Goal: Use online tool/utility: Utilize a website feature to perform a specific function

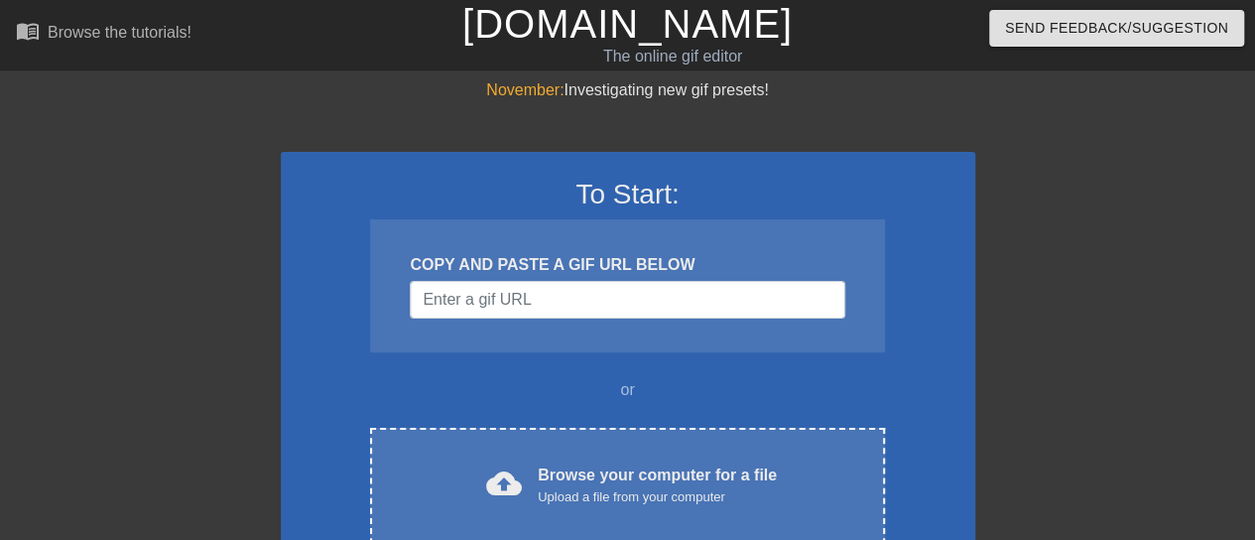
click at [576, 273] on div "COPY AND PASTE A GIF URL BELOW" at bounding box center [627, 265] width 435 height 24
click at [613, 301] on input "Username" at bounding box center [627, 300] width 435 height 38
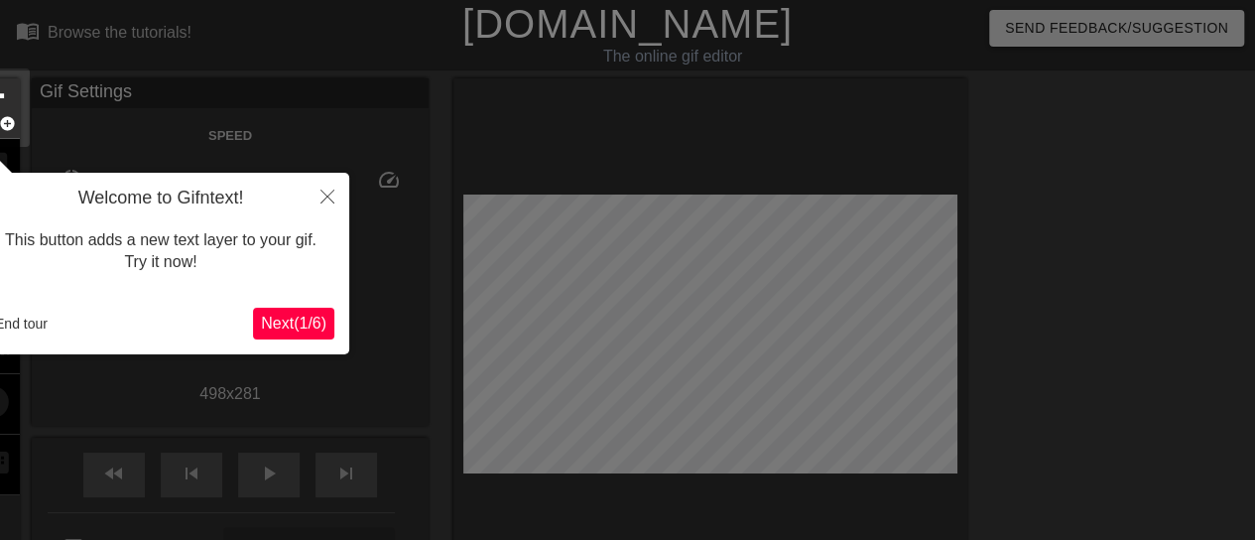
scroll to position [49, 0]
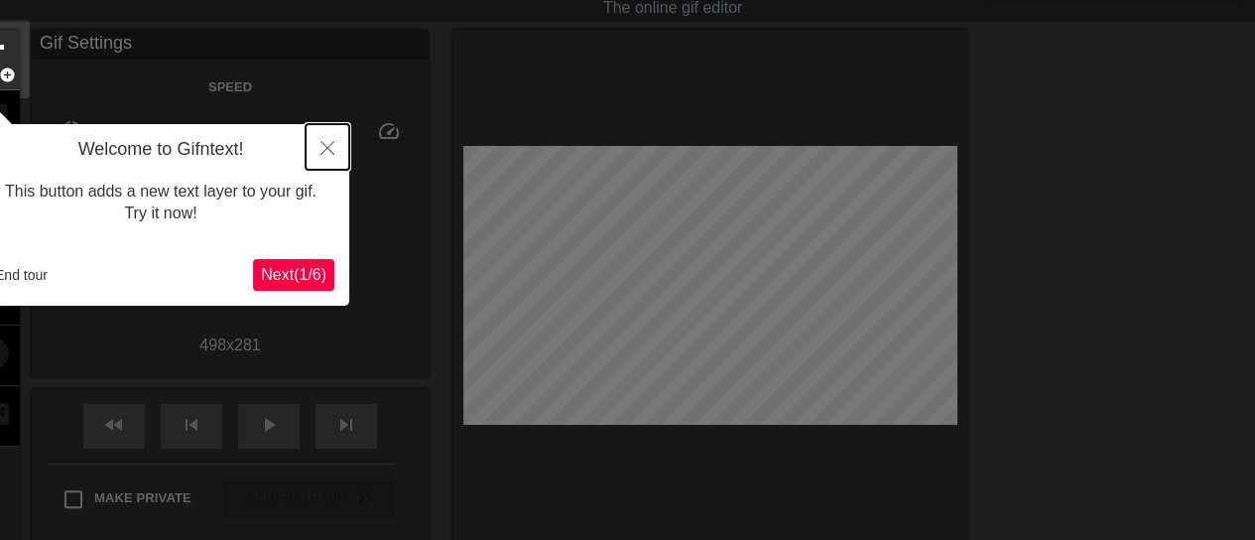
click at [315, 143] on button "Close" at bounding box center [328, 147] width 44 height 46
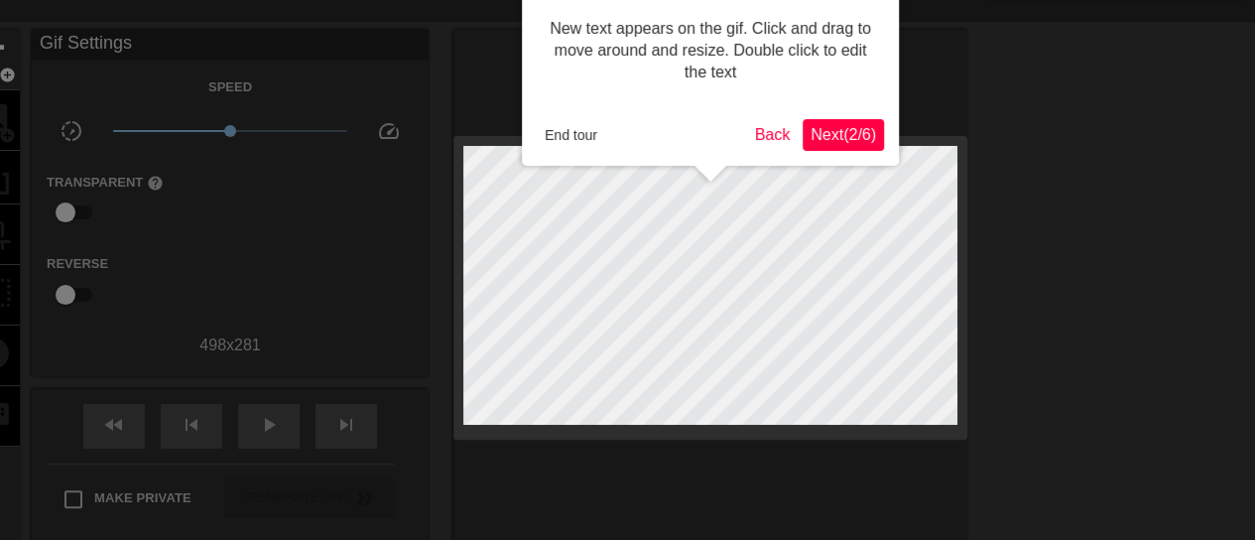
scroll to position [0, 0]
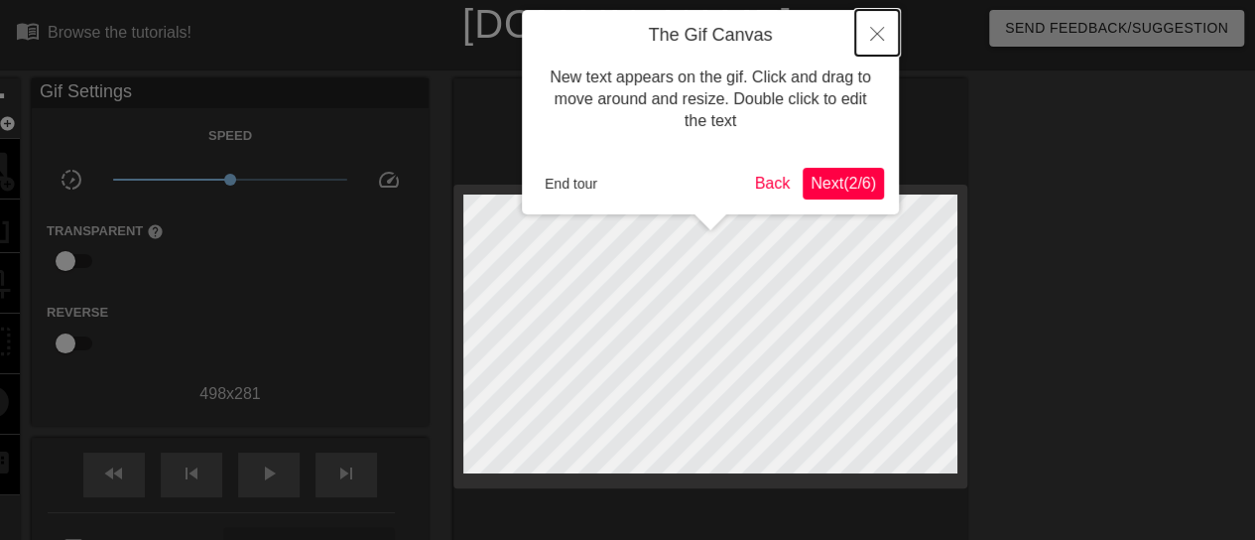
click at [868, 25] on button "Close" at bounding box center [877, 33] width 44 height 46
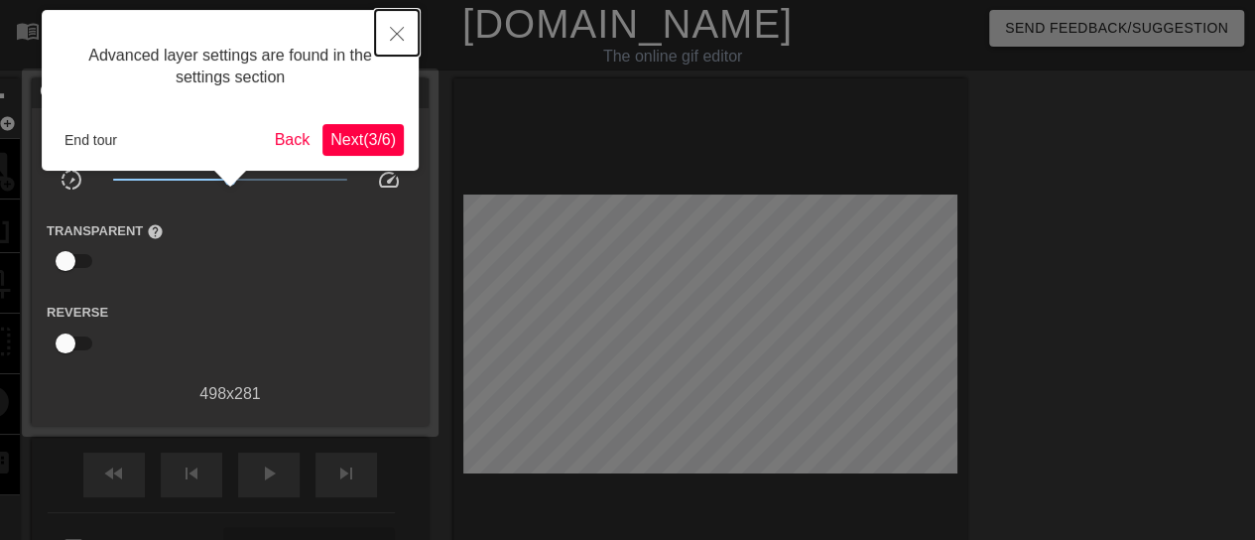
click at [396, 44] on button "Close" at bounding box center [397, 33] width 44 height 46
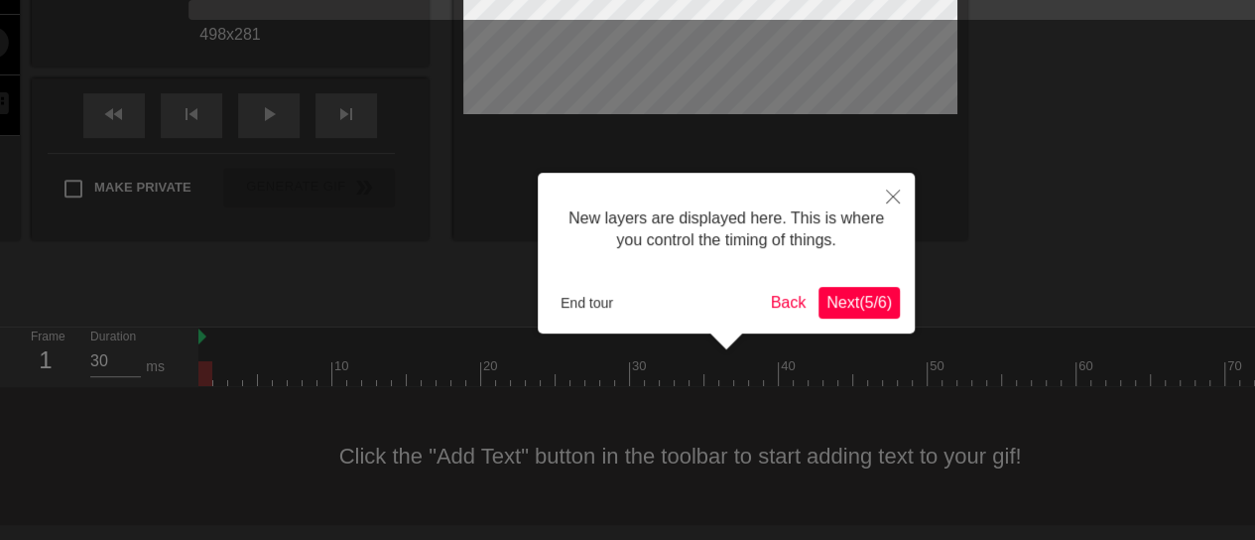
click at [887, 192] on icon "Close" at bounding box center [893, 197] width 14 height 14
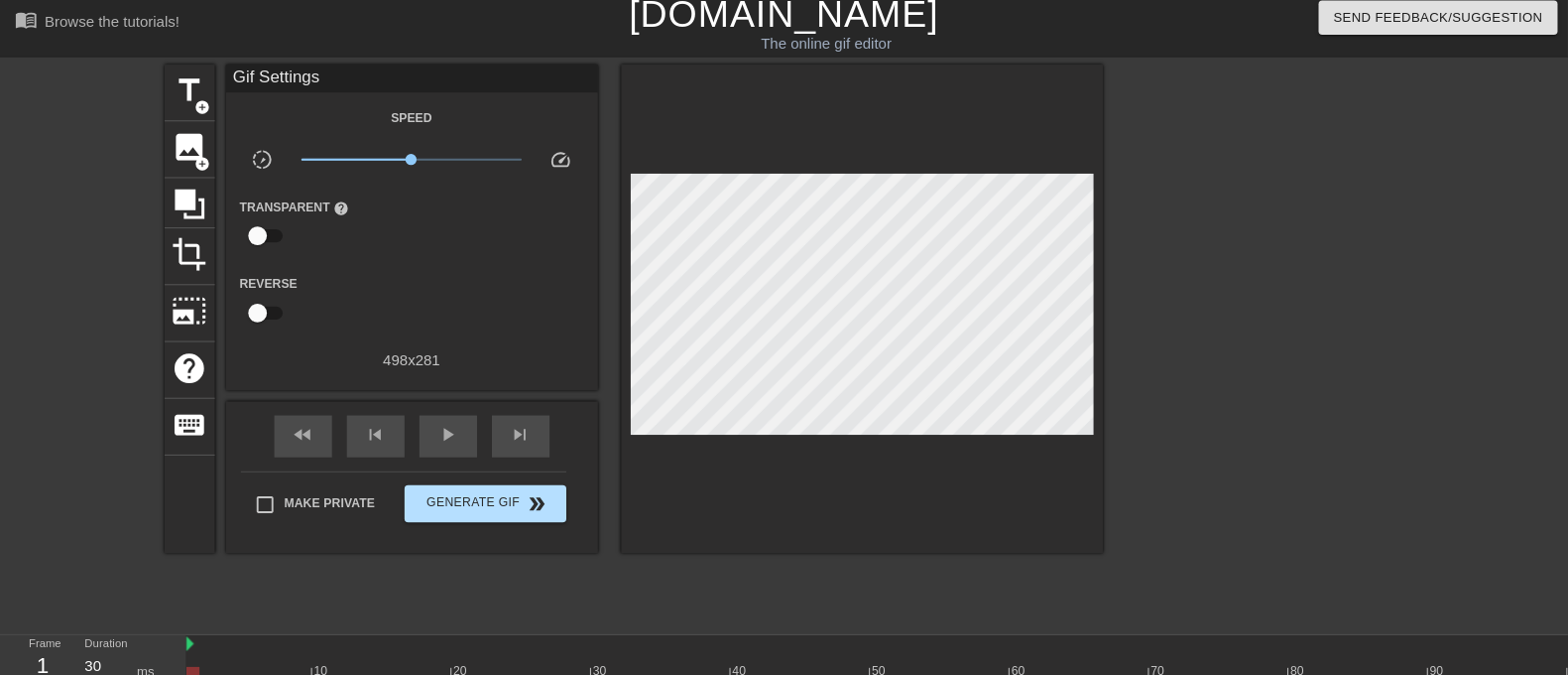
scroll to position [0, 0]
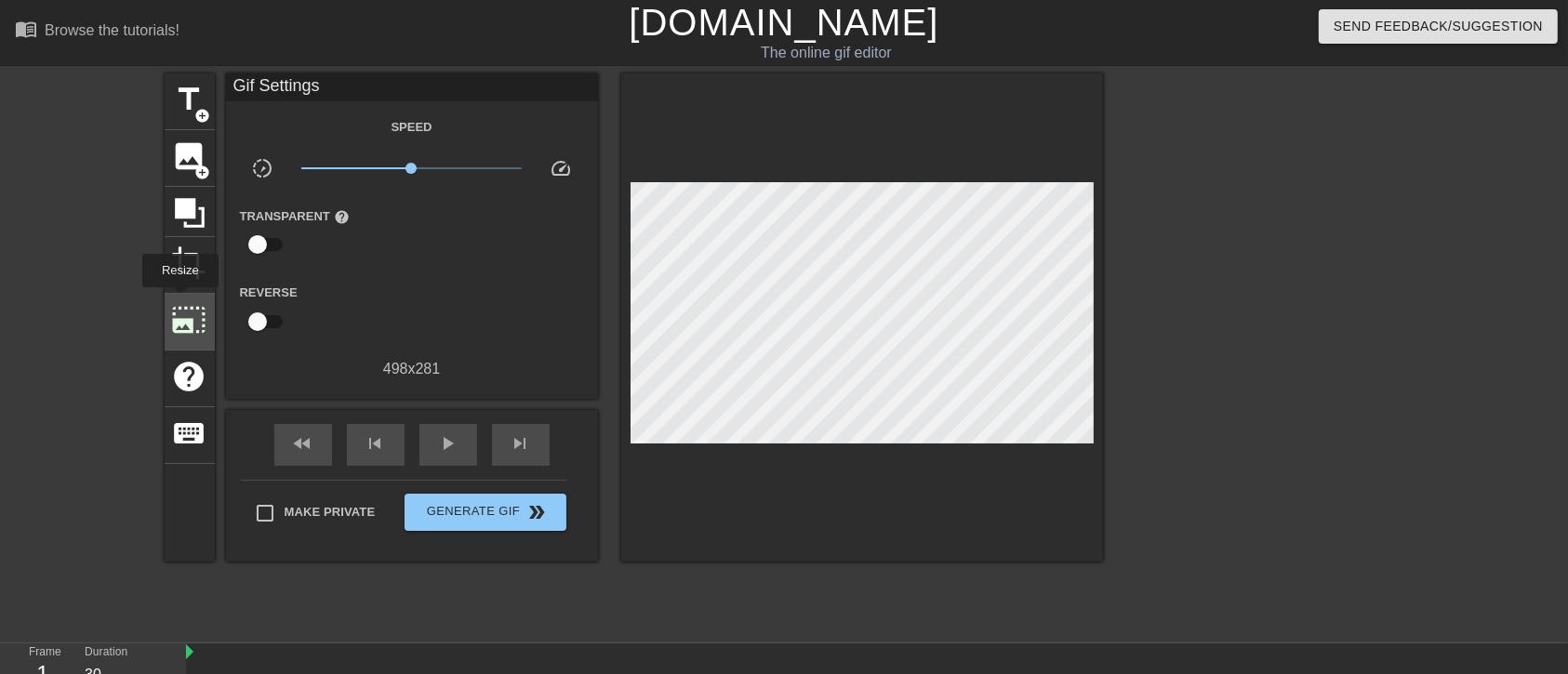
click at [179, 303] on span "photo_size_select_large" at bounding box center [190, 321] width 36 height 36
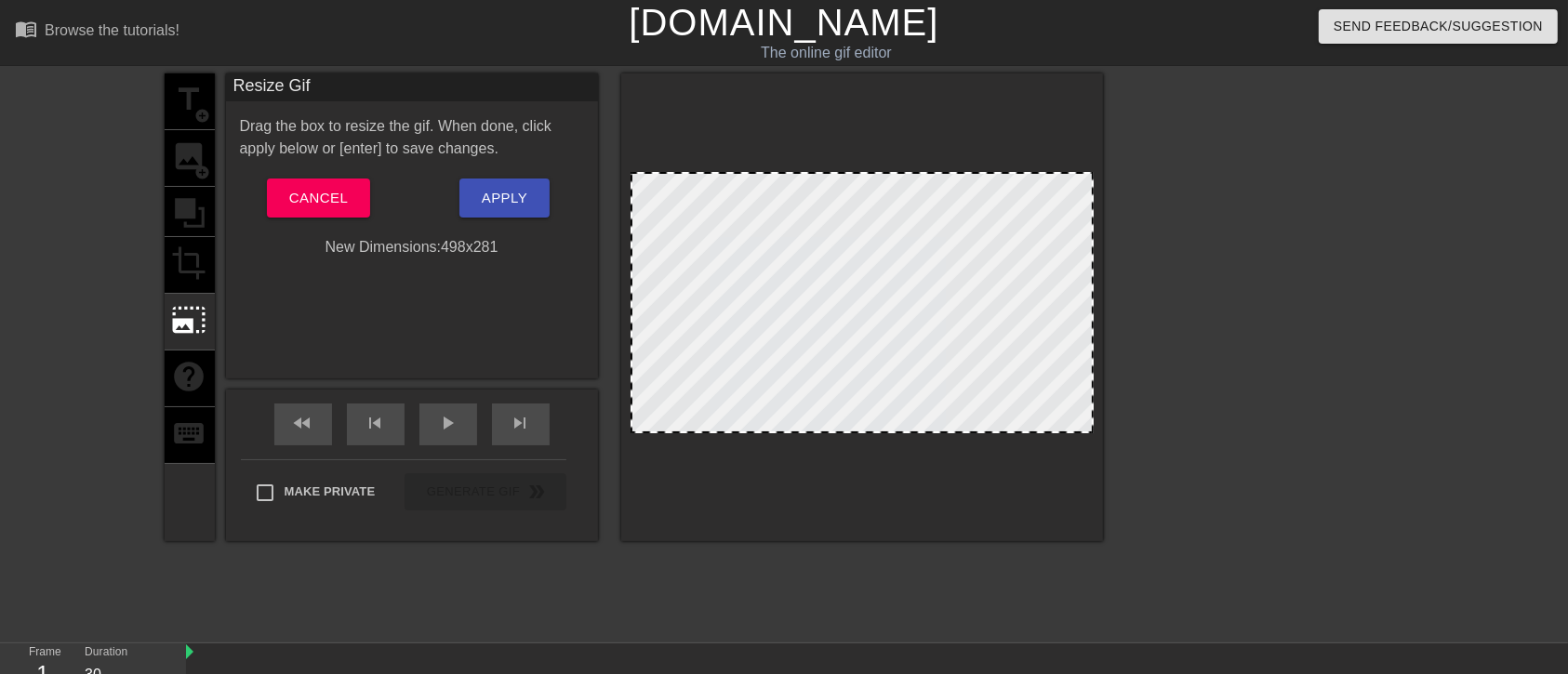
drag, startPoint x: 825, startPoint y: 171, endPoint x: 830, endPoint y: 240, distance: 69.2
click at [830, 240] on div at bounding box center [862, 307] width 482 height 468
drag, startPoint x: 1087, startPoint y: 170, endPoint x: 1042, endPoint y: 256, distance: 97.1
click at [1042, 256] on div at bounding box center [862, 307] width 482 height 468
drag, startPoint x: 662, startPoint y: 203, endPoint x: 775, endPoint y: 343, distance: 179.9
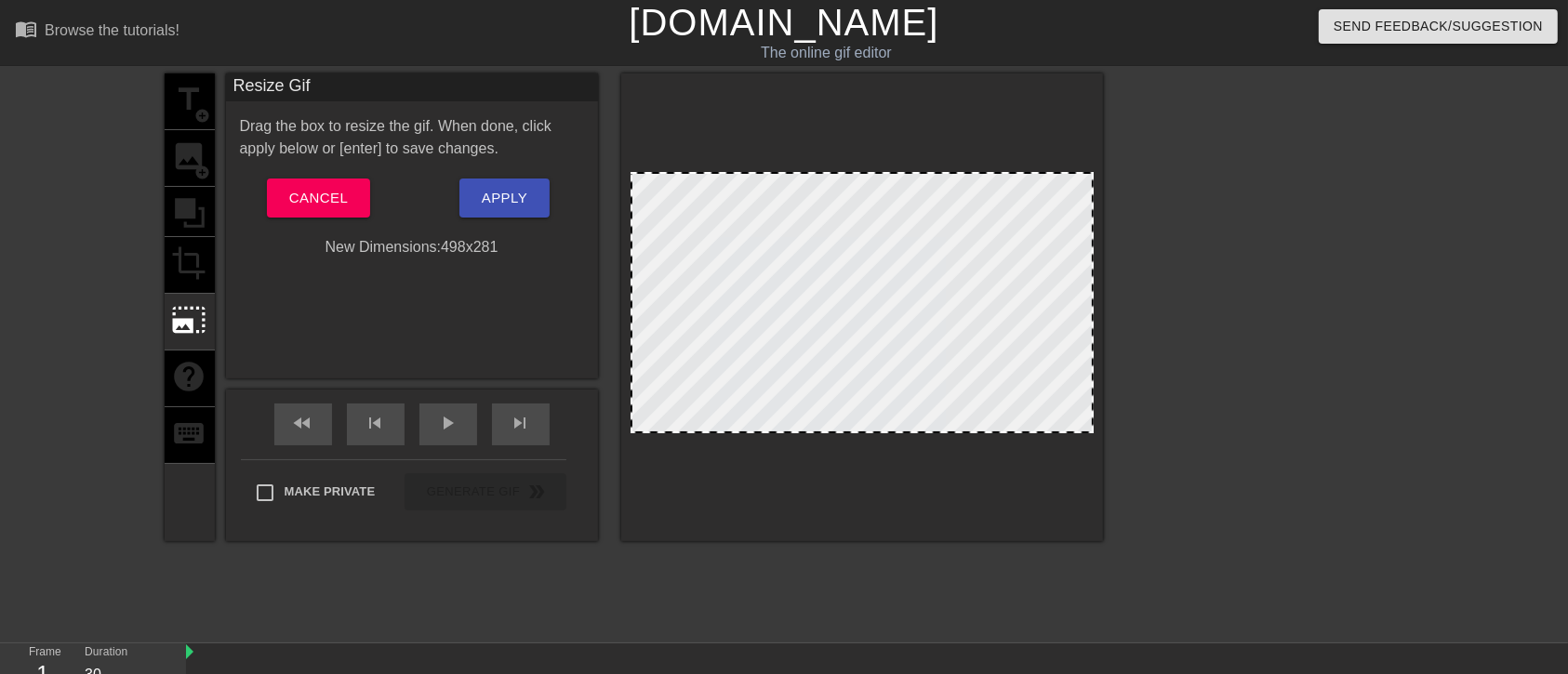
click at [773, 341] on div at bounding box center [862, 303] width 463 height 262
drag, startPoint x: 628, startPoint y: 168, endPoint x: 730, endPoint y: 235, distance: 122.0
click at [729, 235] on div at bounding box center [862, 307] width 482 height 468
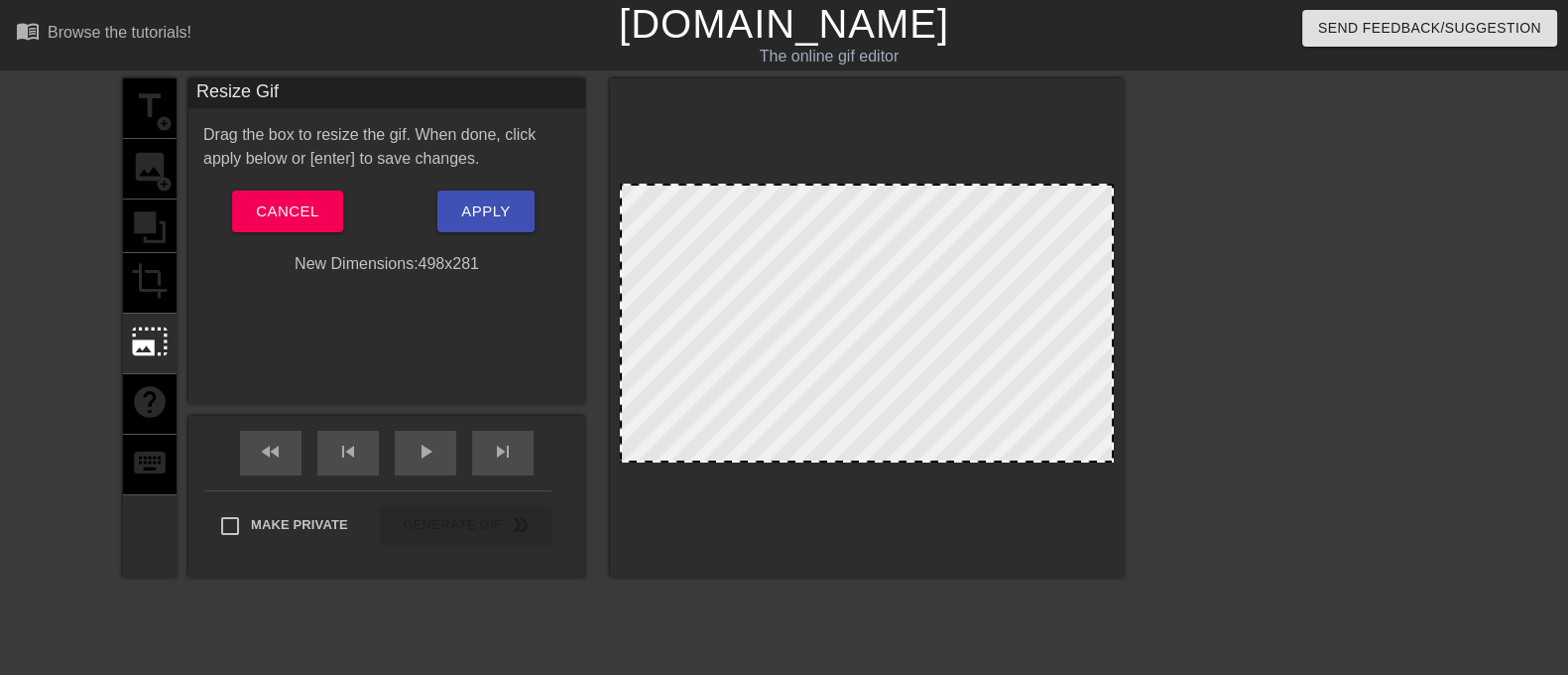
drag, startPoint x: 806, startPoint y: 458, endPoint x: 989, endPoint y: 491, distance: 186.0
click at [989, 491] on div at bounding box center [866, 327] width 514 height 499
drag, startPoint x: 647, startPoint y: 184, endPoint x: 729, endPoint y: 303, distance: 144.5
click at [729, 303] on div at bounding box center [866, 323] width 494 height 279
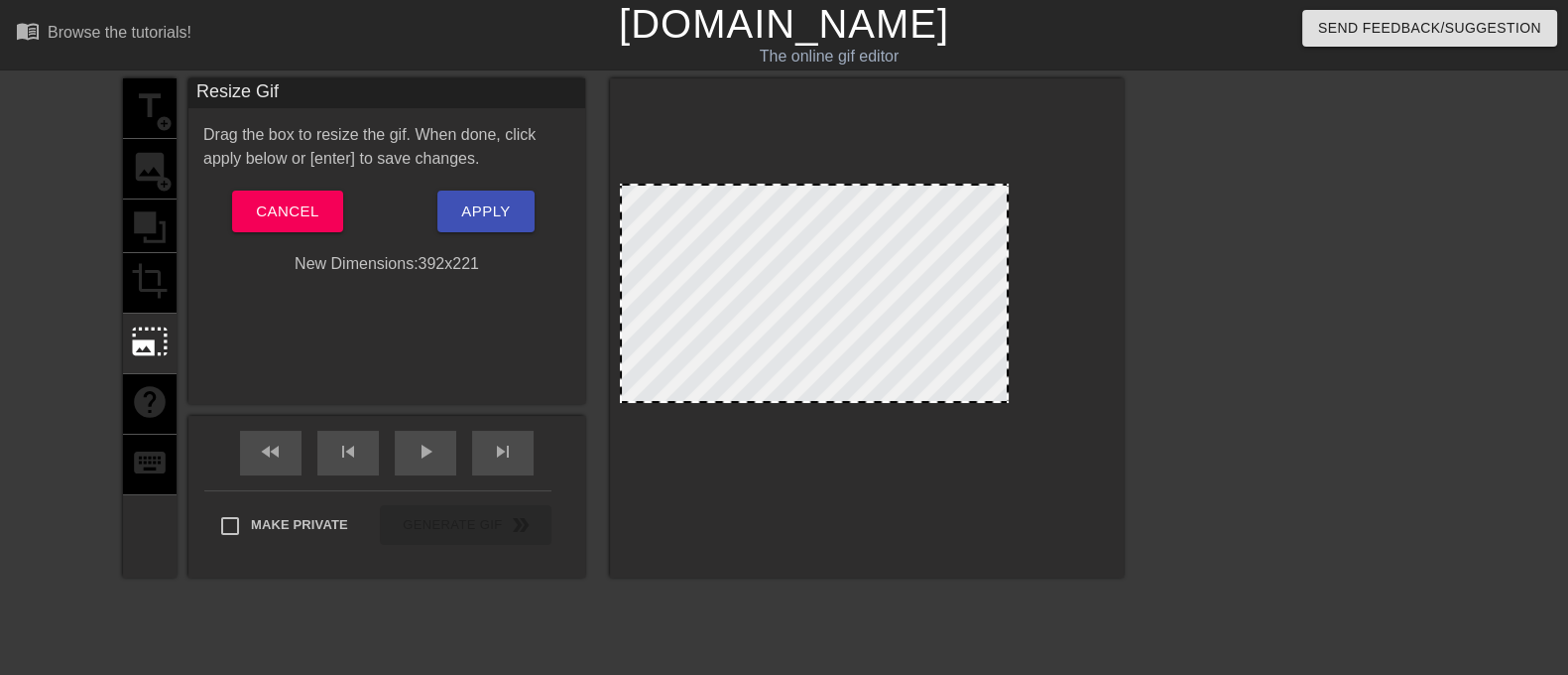
drag, startPoint x: 852, startPoint y: 458, endPoint x: 791, endPoint y: 389, distance: 92.1
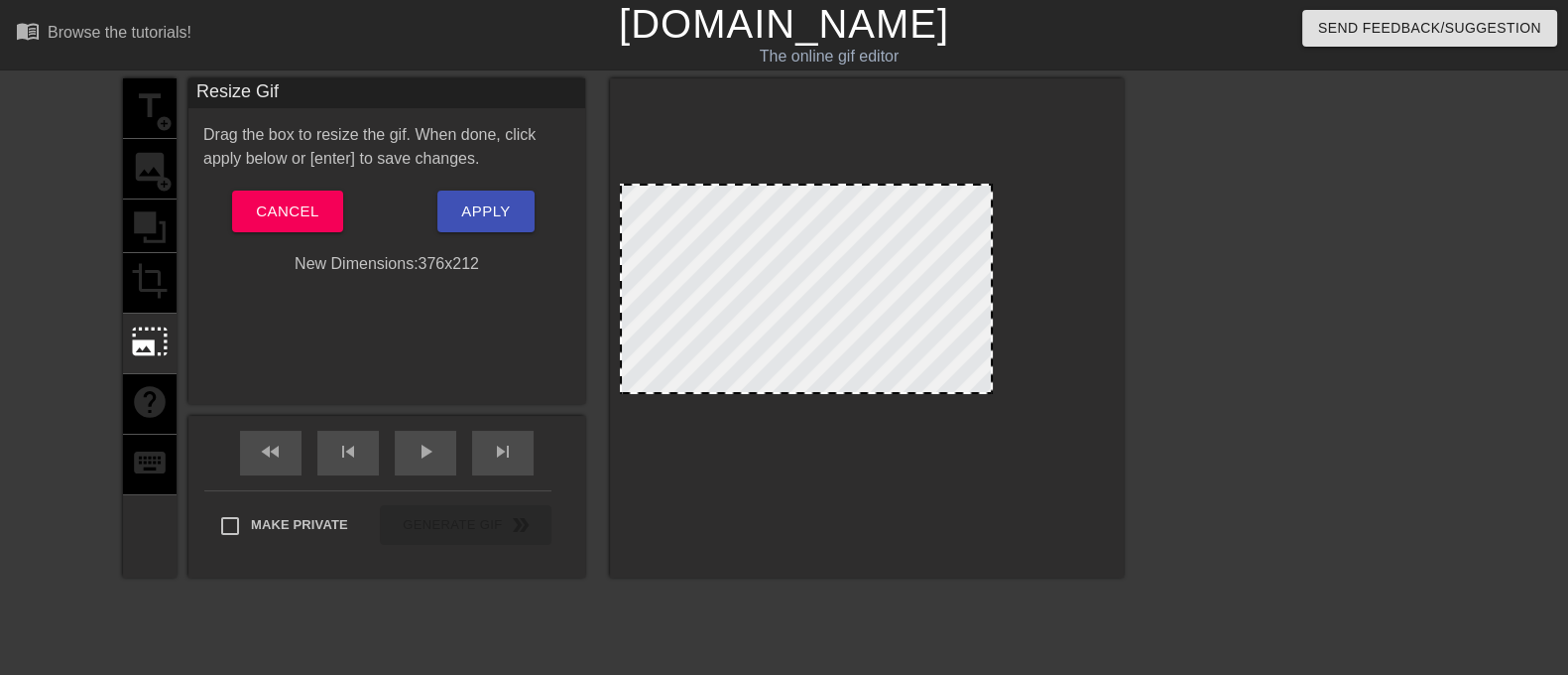
click at [840, 406] on div at bounding box center [866, 323] width 494 height 279
click at [284, 200] on span "Cancel" at bounding box center [287, 211] width 63 height 26
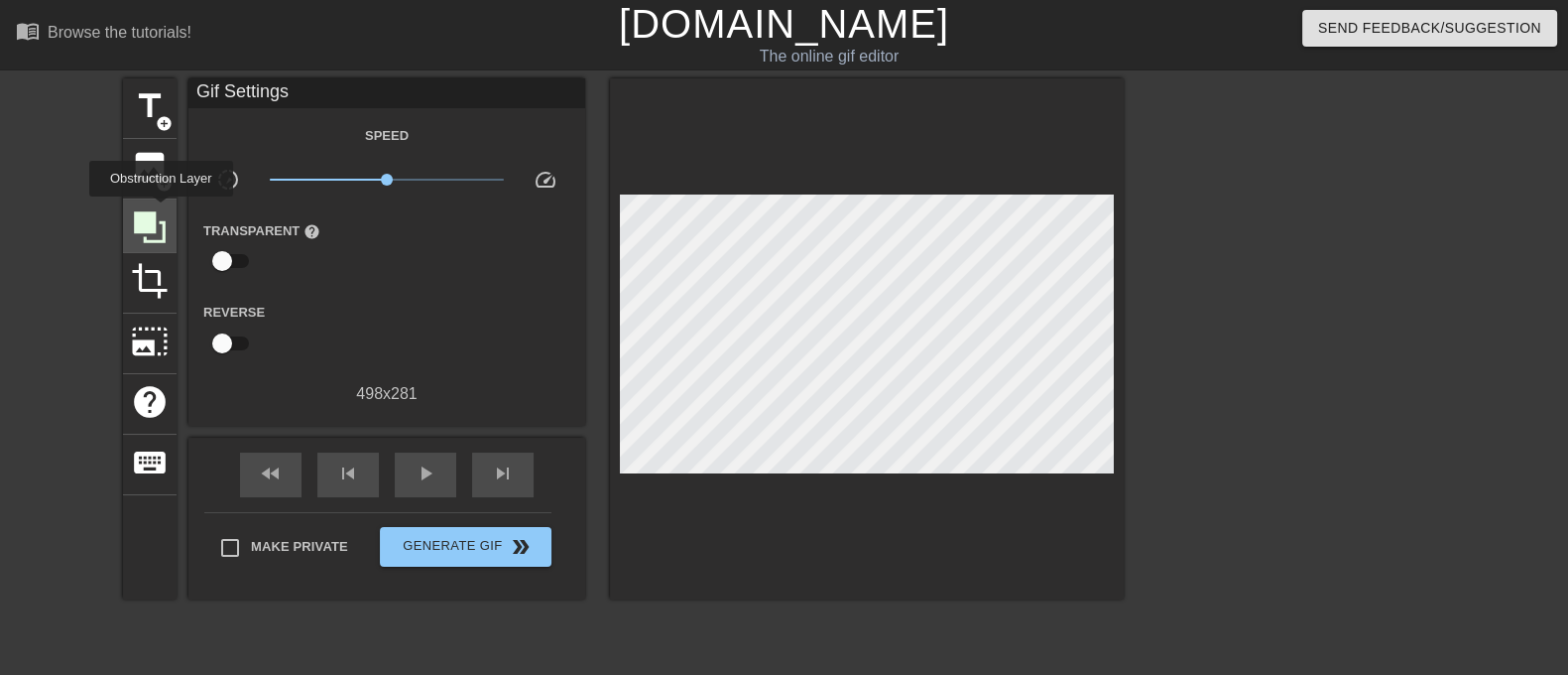
click at [161, 210] on icon at bounding box center [150, 227] width 38 height 38
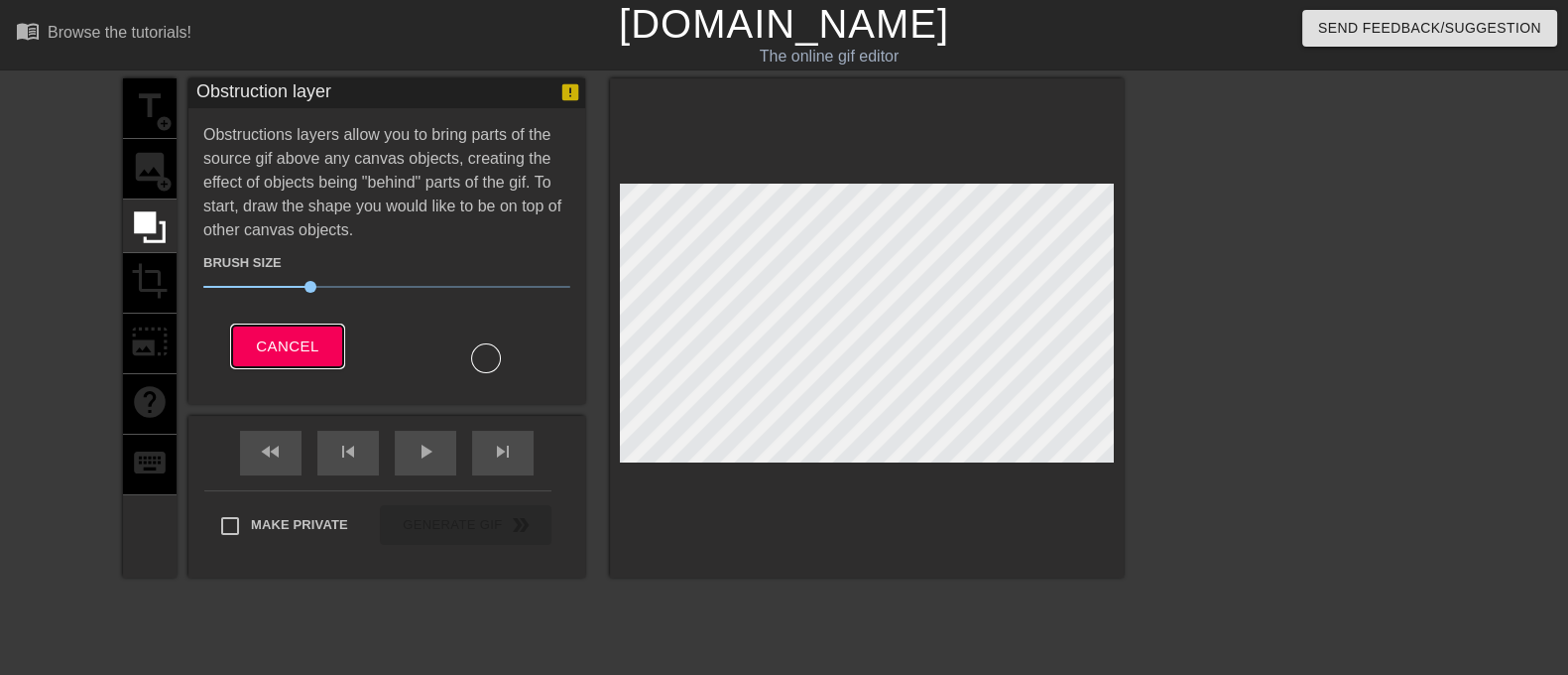
click at [269, 344] on span "Cancel" at bounding box center [287, 346] width 63 height 26
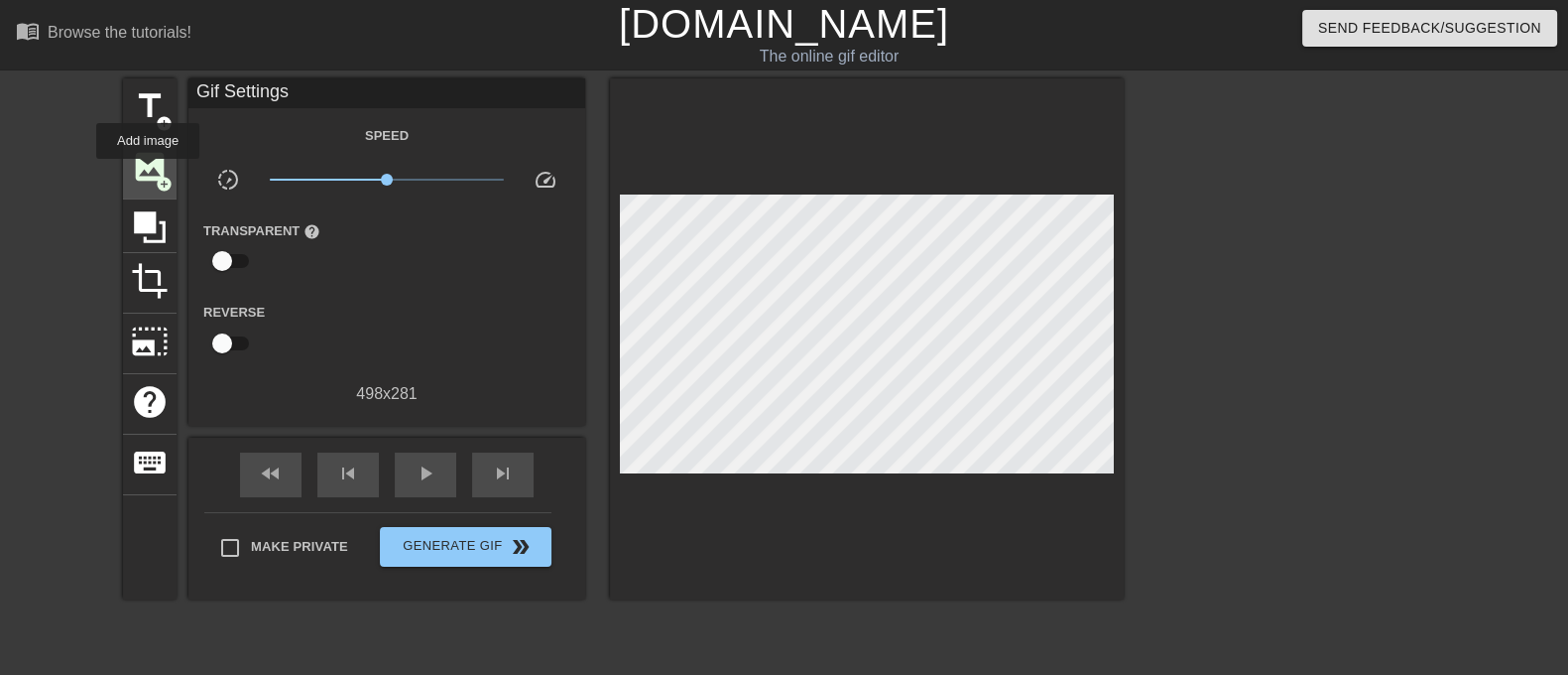
click at [148, 173] on span "image" at bounding box center [150, 167] width 38 height 38
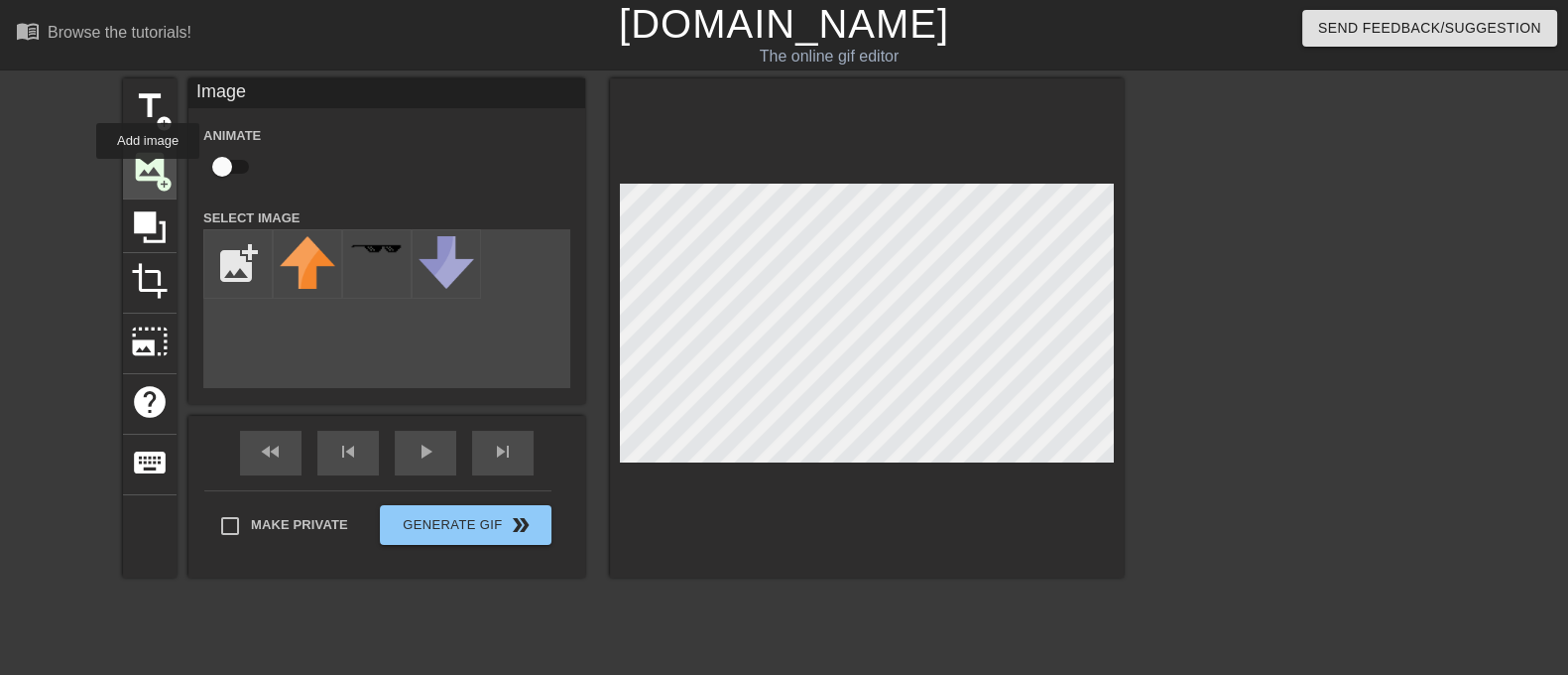
scroll to position [0, 0]
click at [206, 281] on input "file" at bounding box center [237, 263] width 67 height 67
click at [221, 256] on input "file" at bounding box center [237, 263] width 67 height 67
type input "C:\fakepath\whitebar.jpg"
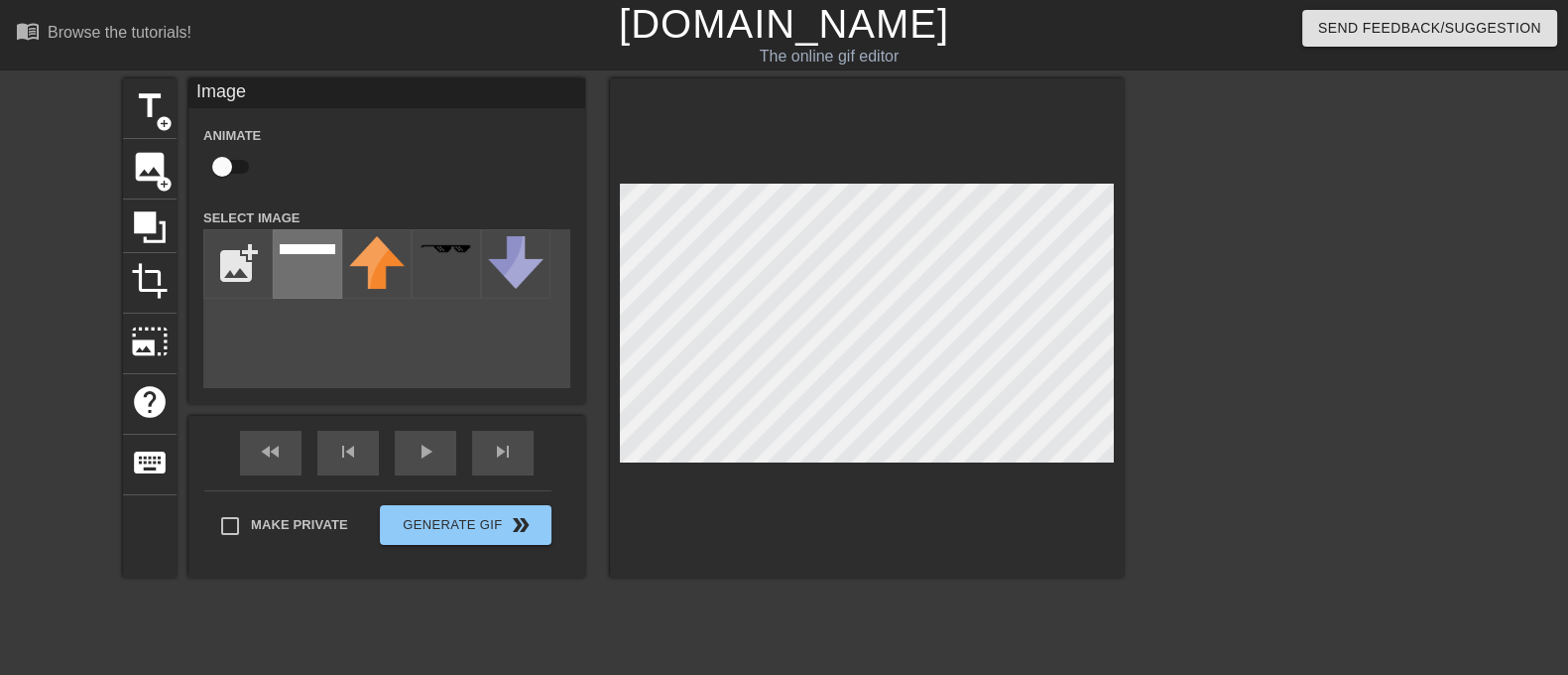
click at [282, 247] on img at bounding box center [308, 249] width 56 height 10
click at [1140, 236] on div "title add_circle image add_circle crop photo_size_select_large help keyboard Im…" at bounding box center [784, 375] width 1568 height 595
click at [153, 323] on span "photo_size_select_large" at bounding box center [150, 342] width 38 height 38
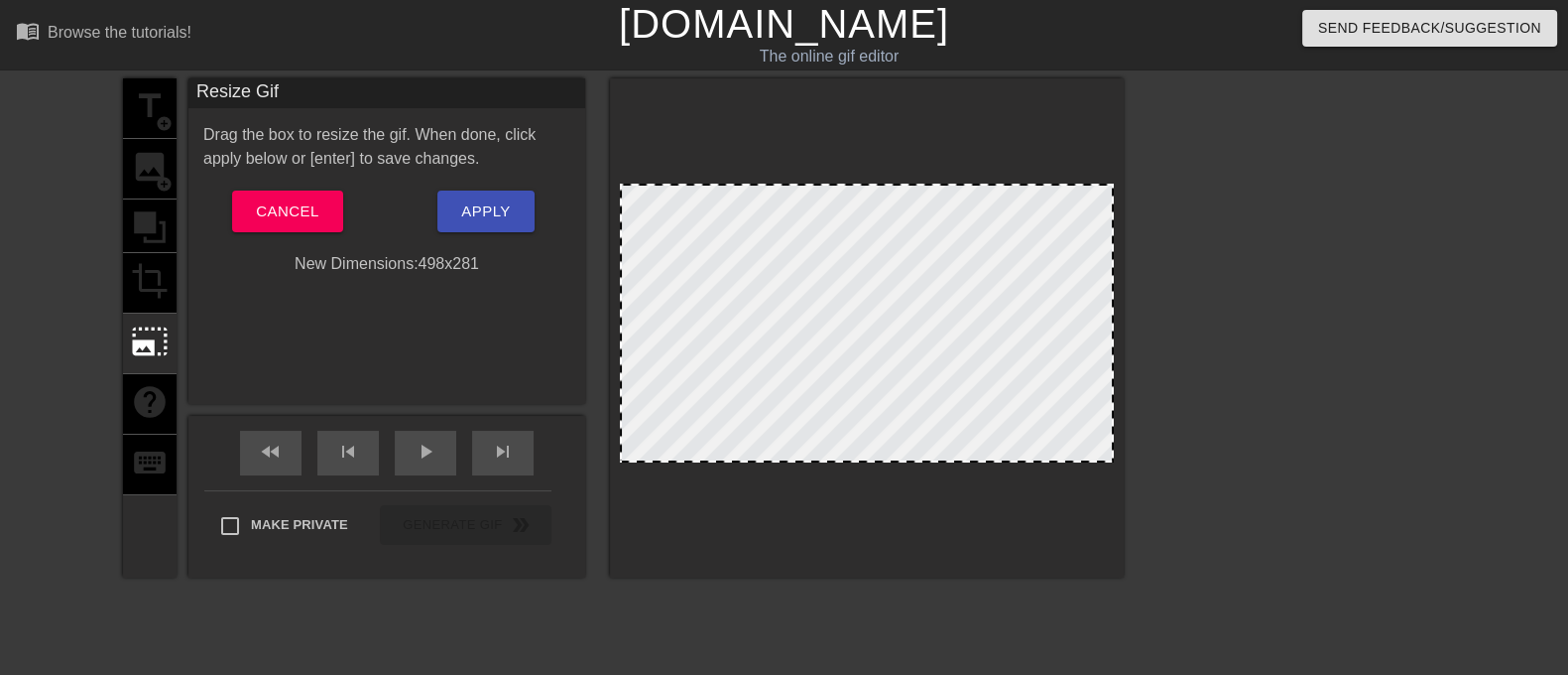
drag, startPoint x: 785, startPoint y: 185, endPoint x: 785, endPoint y: 252, distance: 67.0
click at [785, 252] on div at bounding box center [866, 323] width 494 height 279
drag, startPoint x: 967, startPoint y: 458, endPoint x: 1129, endPoint y: 502, distance: 167.9
click at [1129, 502] on div "title add_circle image add_circle crop photo_size_select_large help keyboard Re…" at bounding box center [784, 375] width 1568 height 595
click at [303, 225] on button "Cancel" at bounding box center [287, 212] width 110 height 42
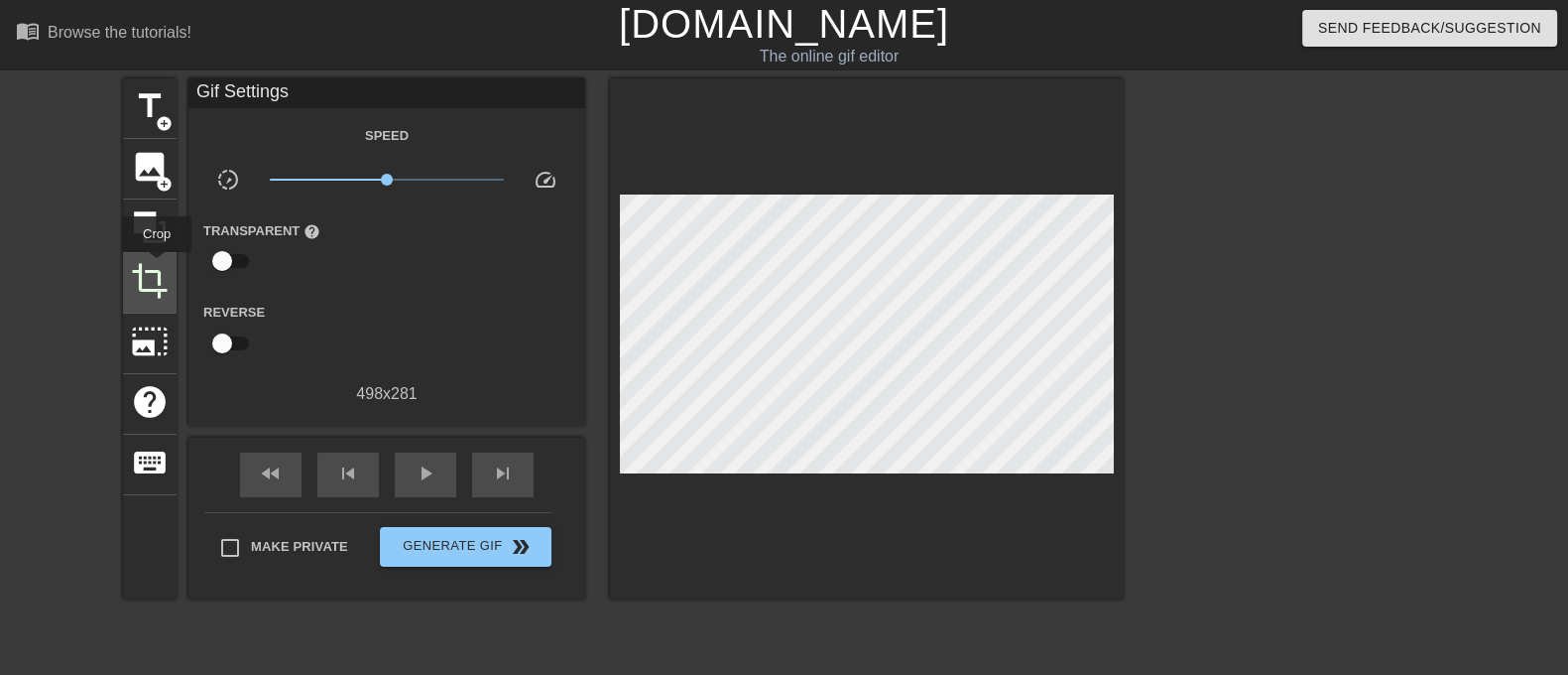
click at [157, 266] on span "crop" at bounding box center [150, 281] width 38 height 38
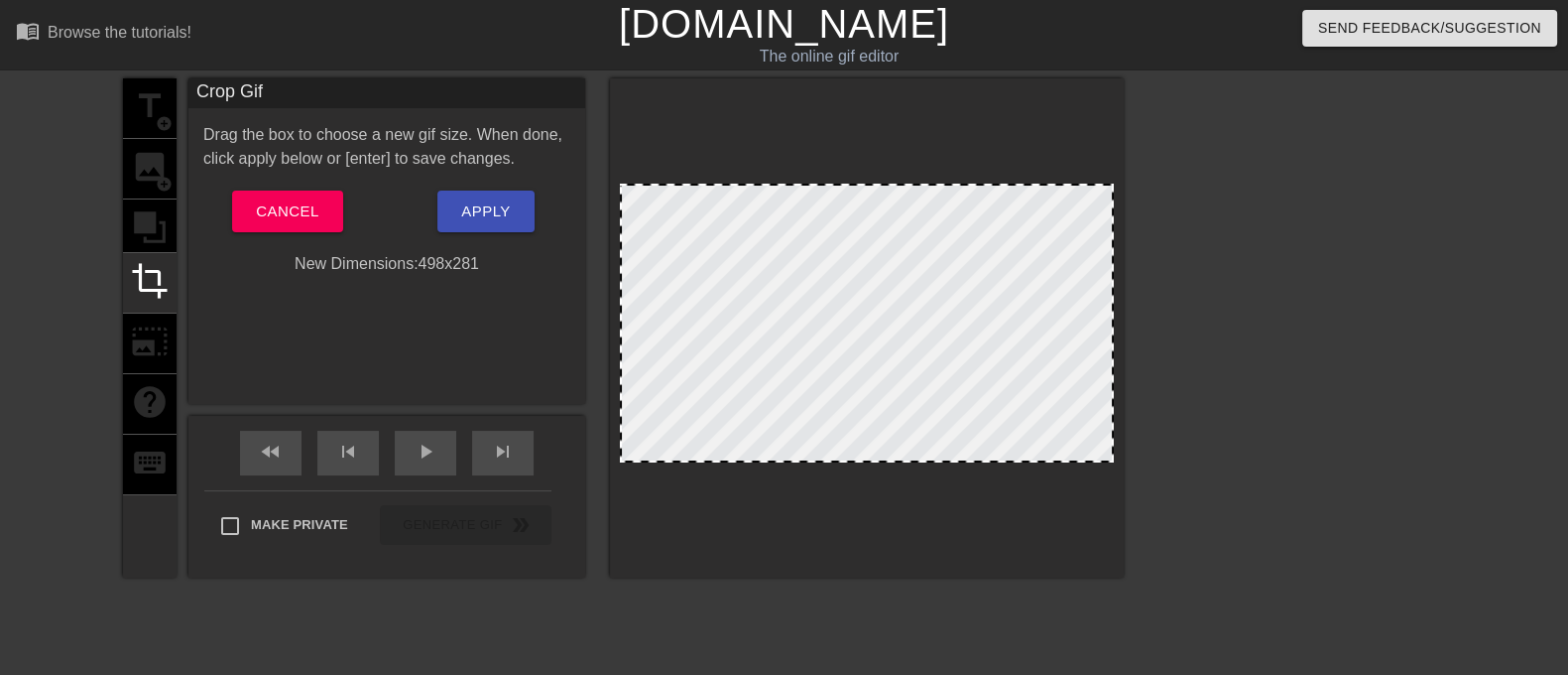
click at [847, 463] on div at bounding box center [866, 327] width 514 height 499
drag, startPoint x: 841, startPoint y: 456, endPoint x: 838, endPoint y: 517, distance: 61.1
click at [838, 517] on div at bounding box center [866, 327] width 514 height 499
drag, startPoint x: 840, startPoint y: 187, endPoint x: 837, endPoint y: 58, distance: 129.0
click at [837, 58] on div "menu_book Browse the tutorials! [DOMAIN_NAME] The online gif editor Send Feedba…" at bounding box center [784, 395] width 1568 height 791
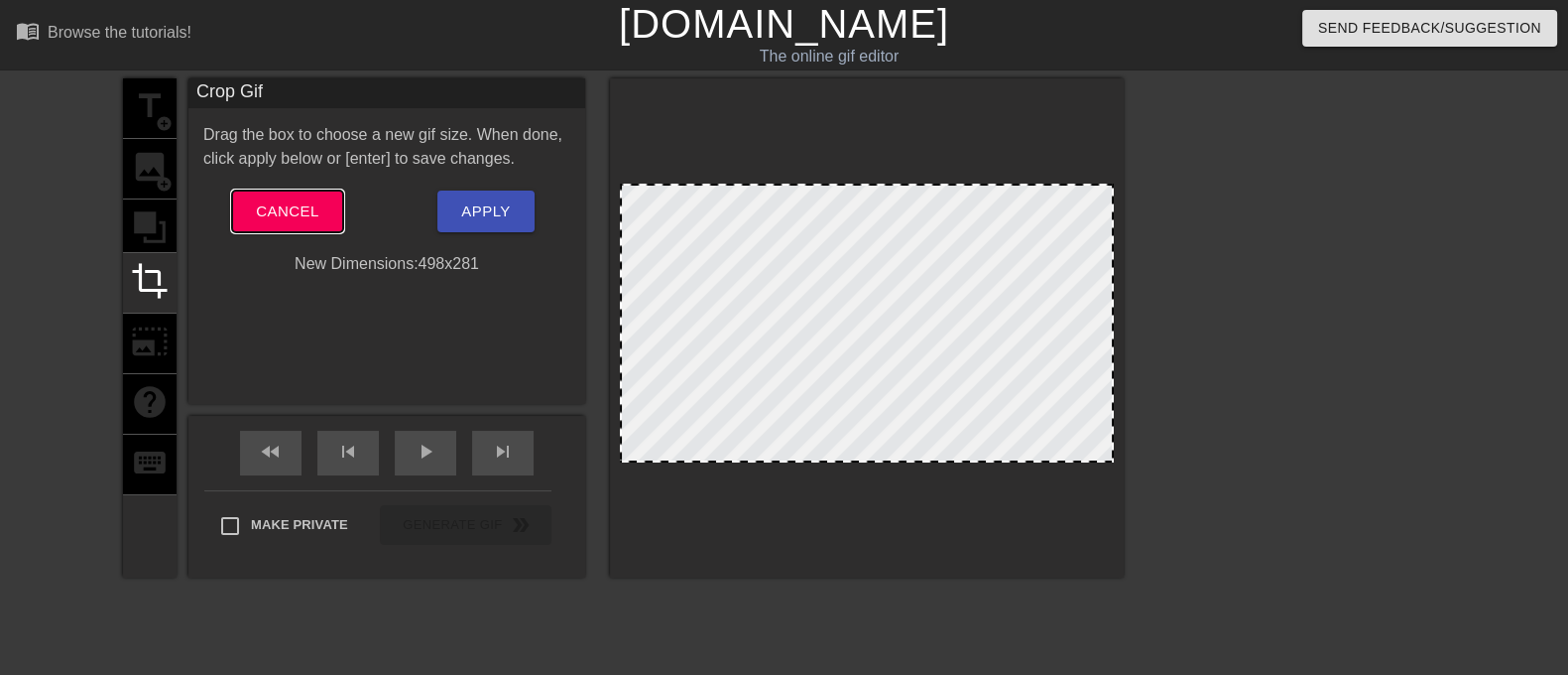
click at [308, 205] on span "Cancel" at bounding box center [287, 211] width 63 height 26
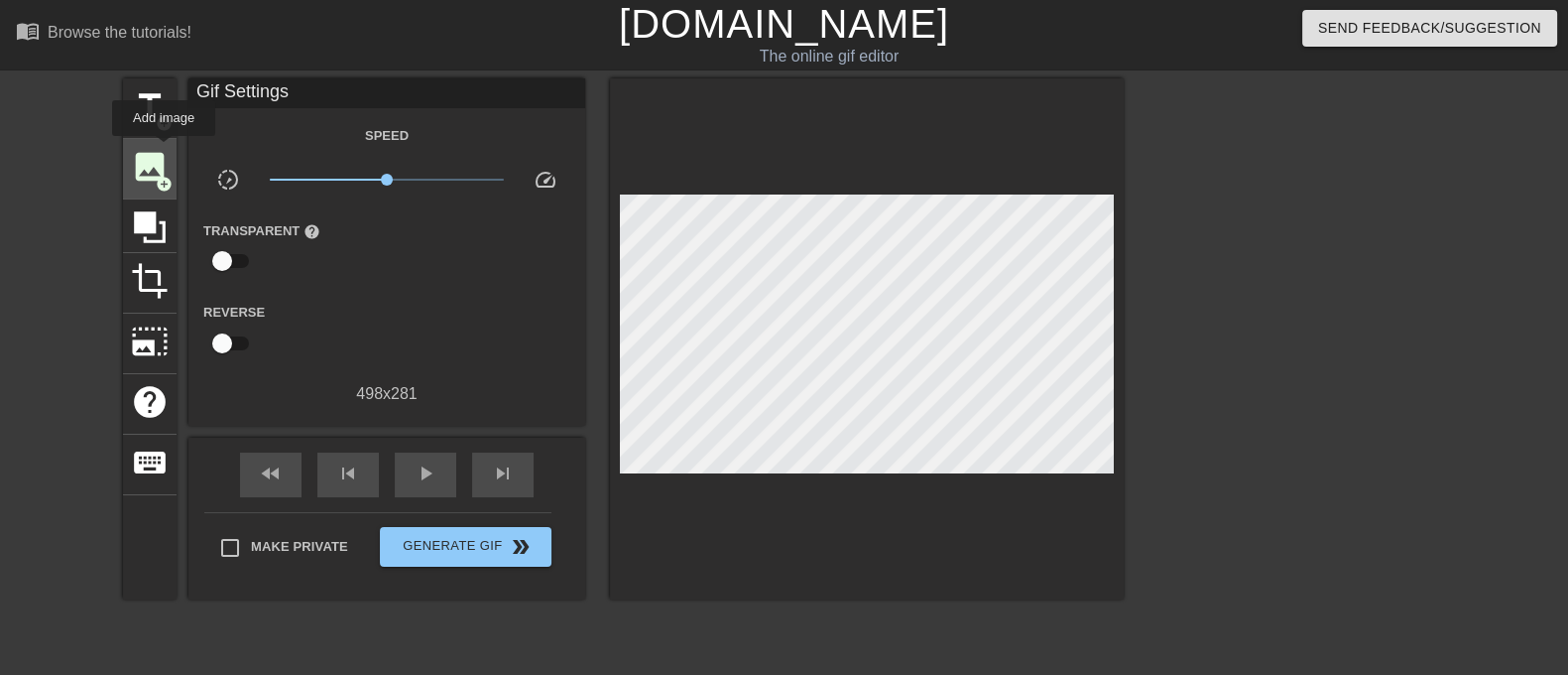
click at [164, 150] on span "image" at bounding box center [150, 167] width 38 height 38
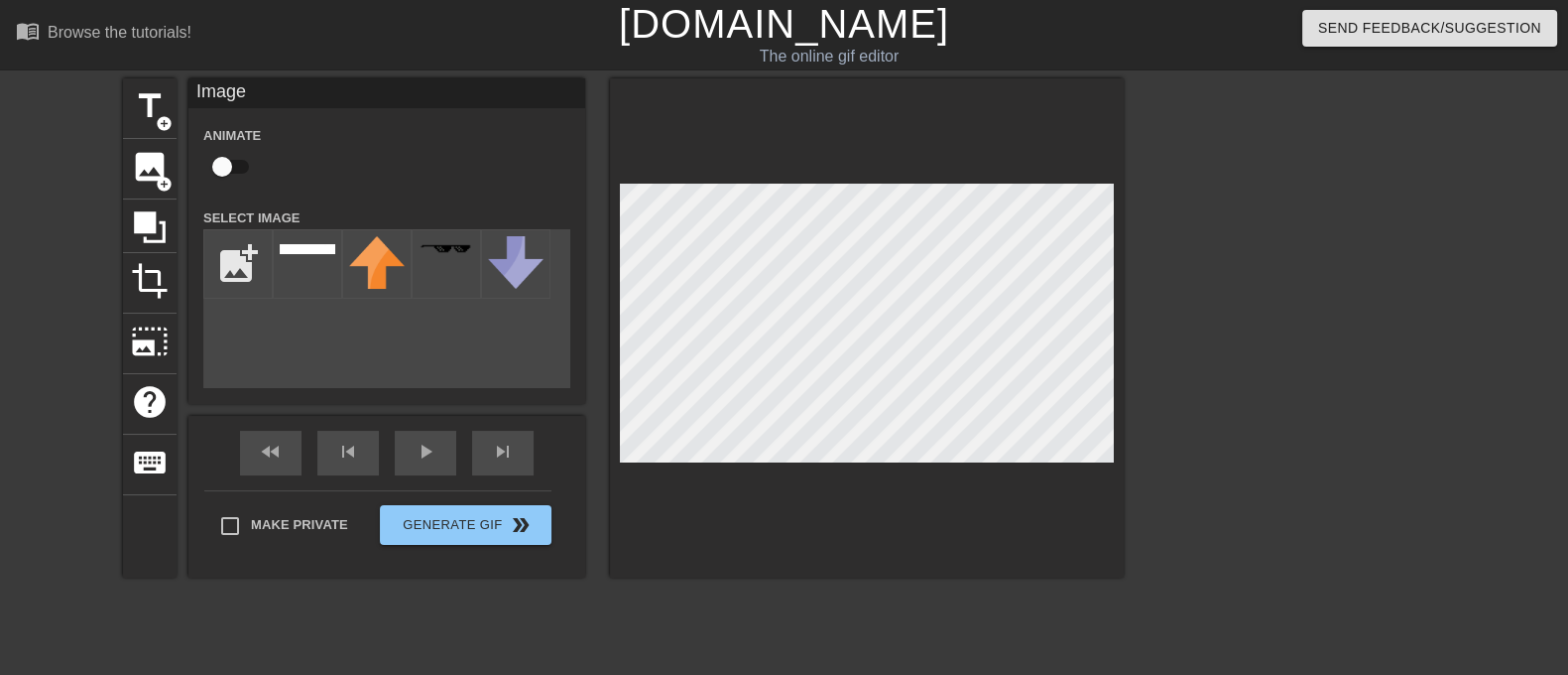
click at [926, 181] on div at bounding box center [866, 327] width 514 height 499
click at [153, 126] on div "title add_circle" at bounding box center [150, 108] width 54 height 61
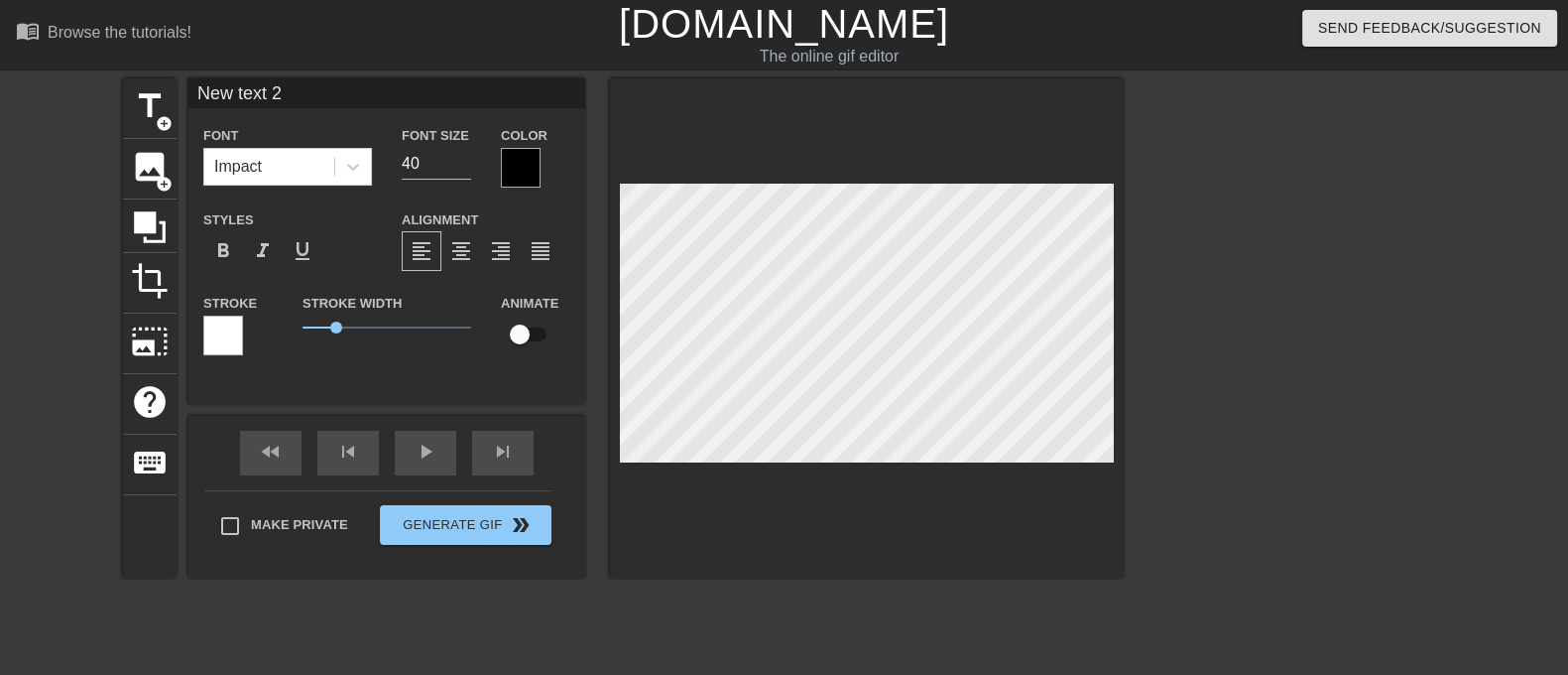
click at [511, 166] on div at bounding box center [521, 168] width 40 height 40
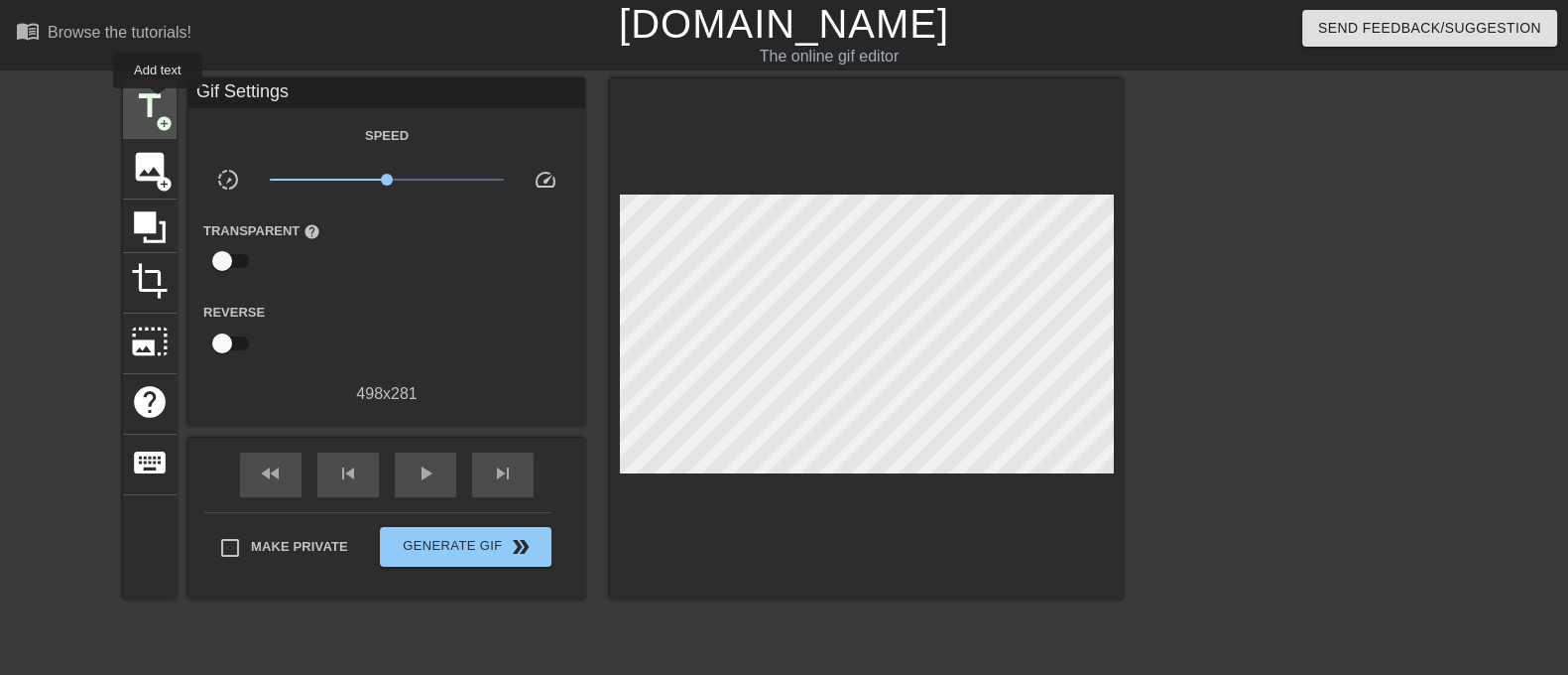
click at [158, 102] on span "title" at bounding box center [150, 106] width 38 height 38
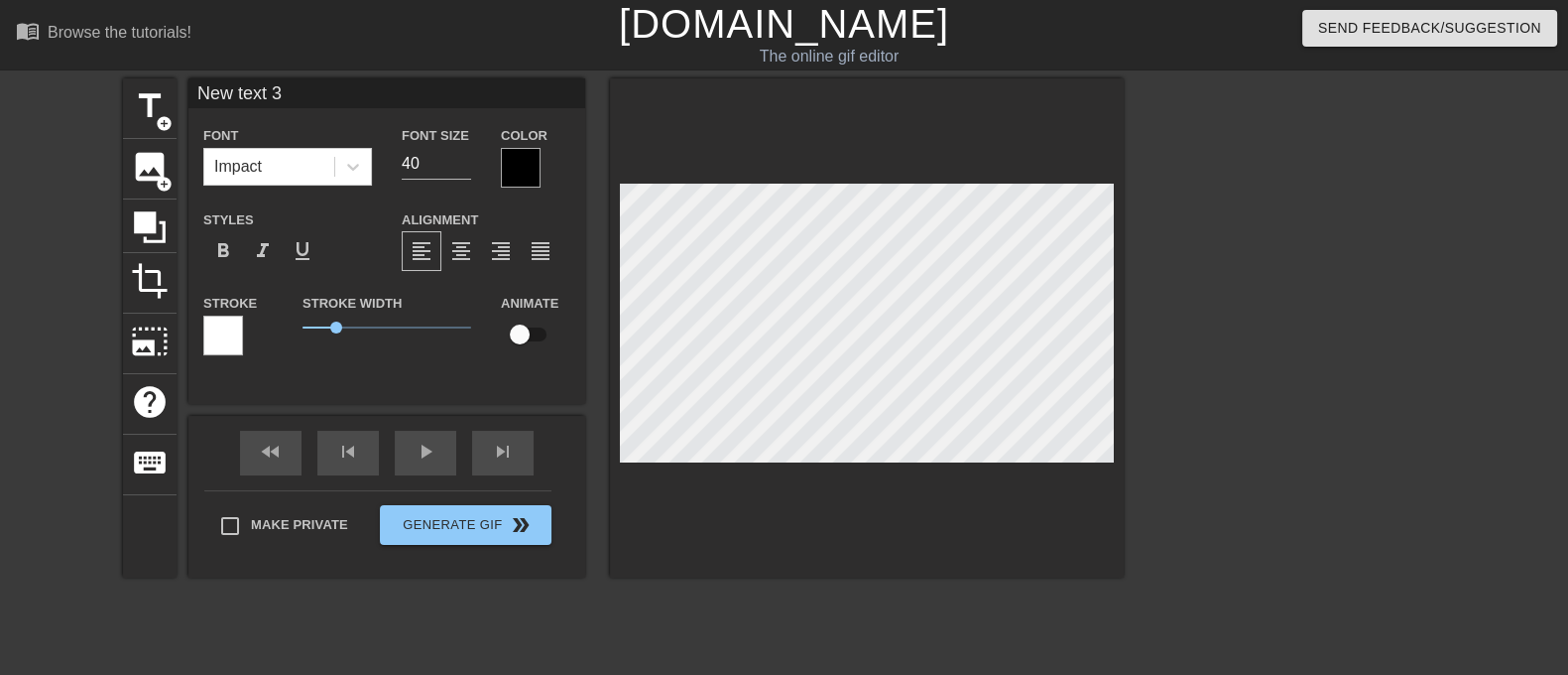
click at [233, 332] on div at bounding box center [223, 336] width 40 height 40
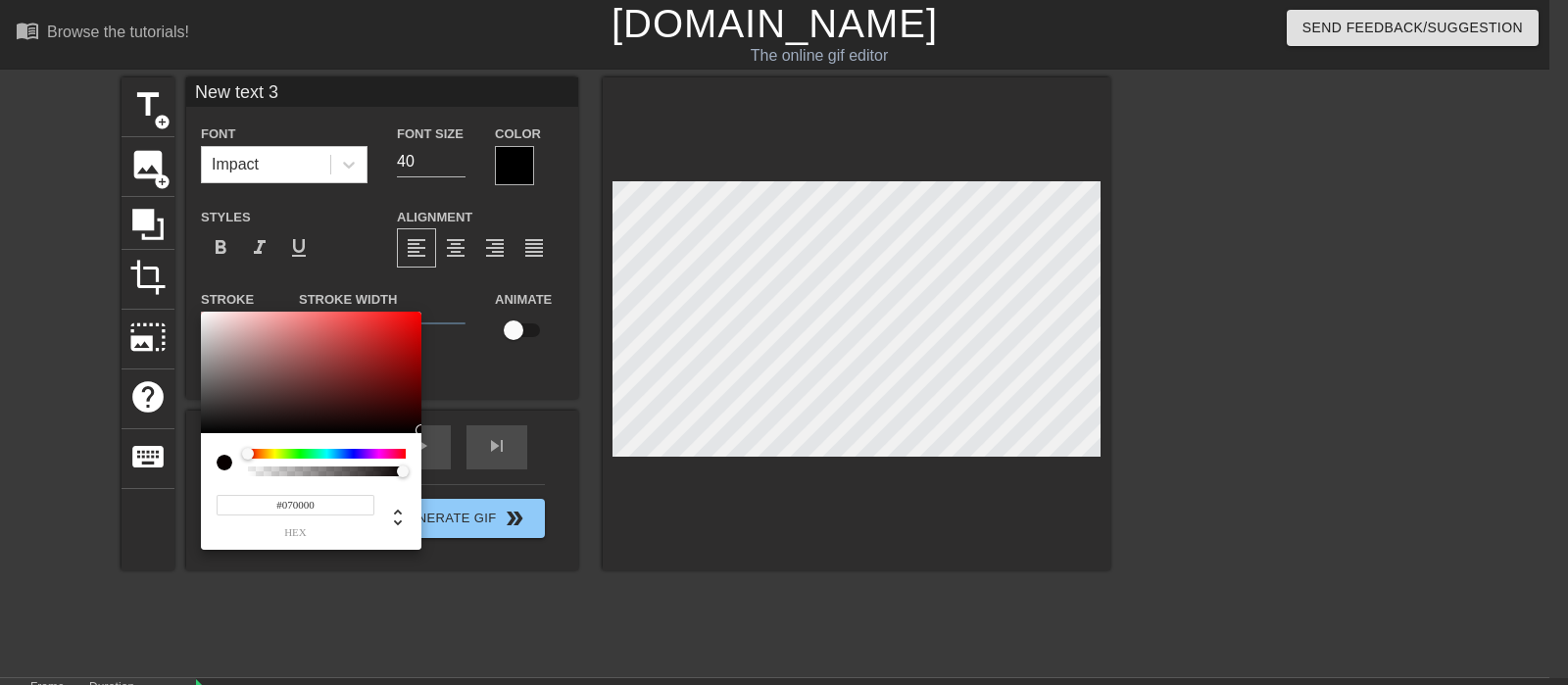
type input "#000000"
drag, startPoint x: 409, startPoint y: 424, endPoint x: 427, endPoint y: 439, distance: 23.4
click at [427, 439] on div "#000000 hex" at bounding box center [784, 342] width 1568 height 685
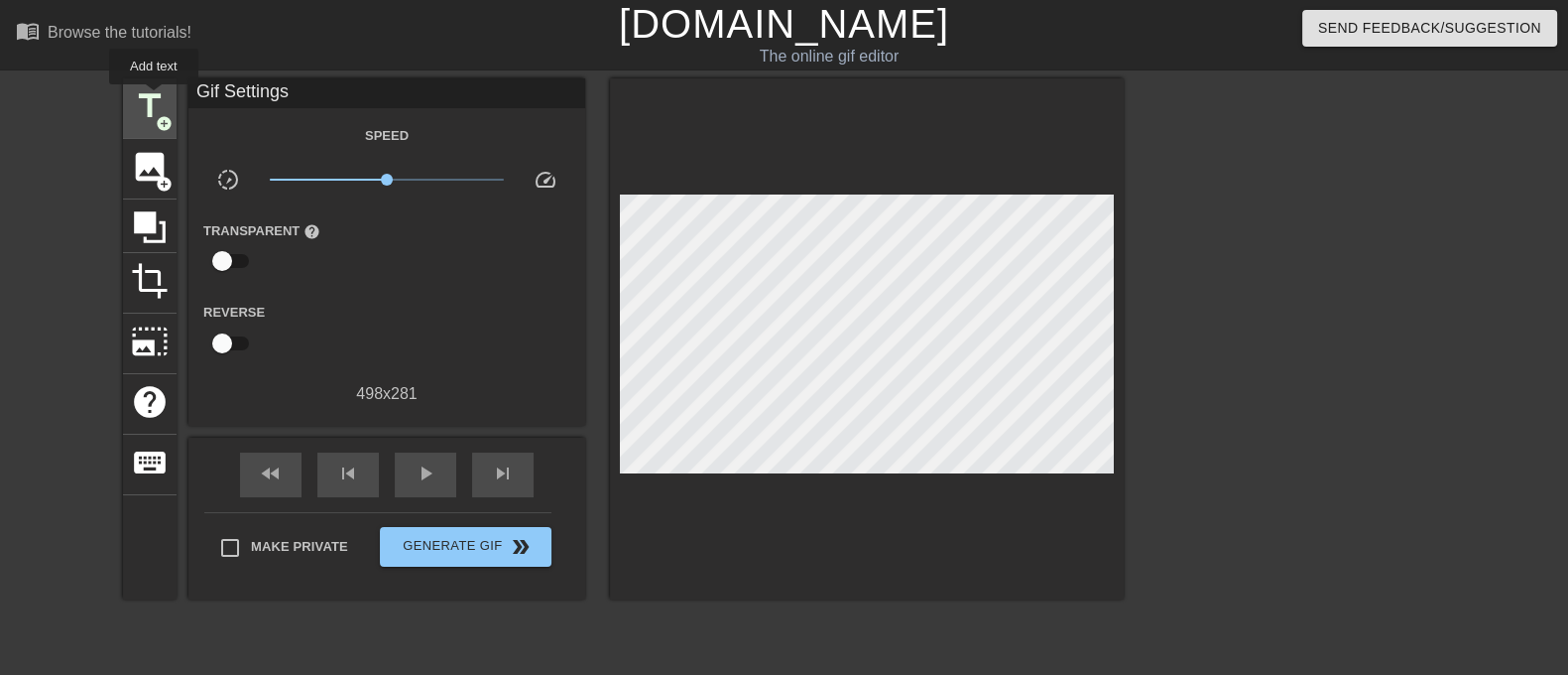
click at [154, 97] on span "title" at bounding box center [150, 106] width 38 height 38
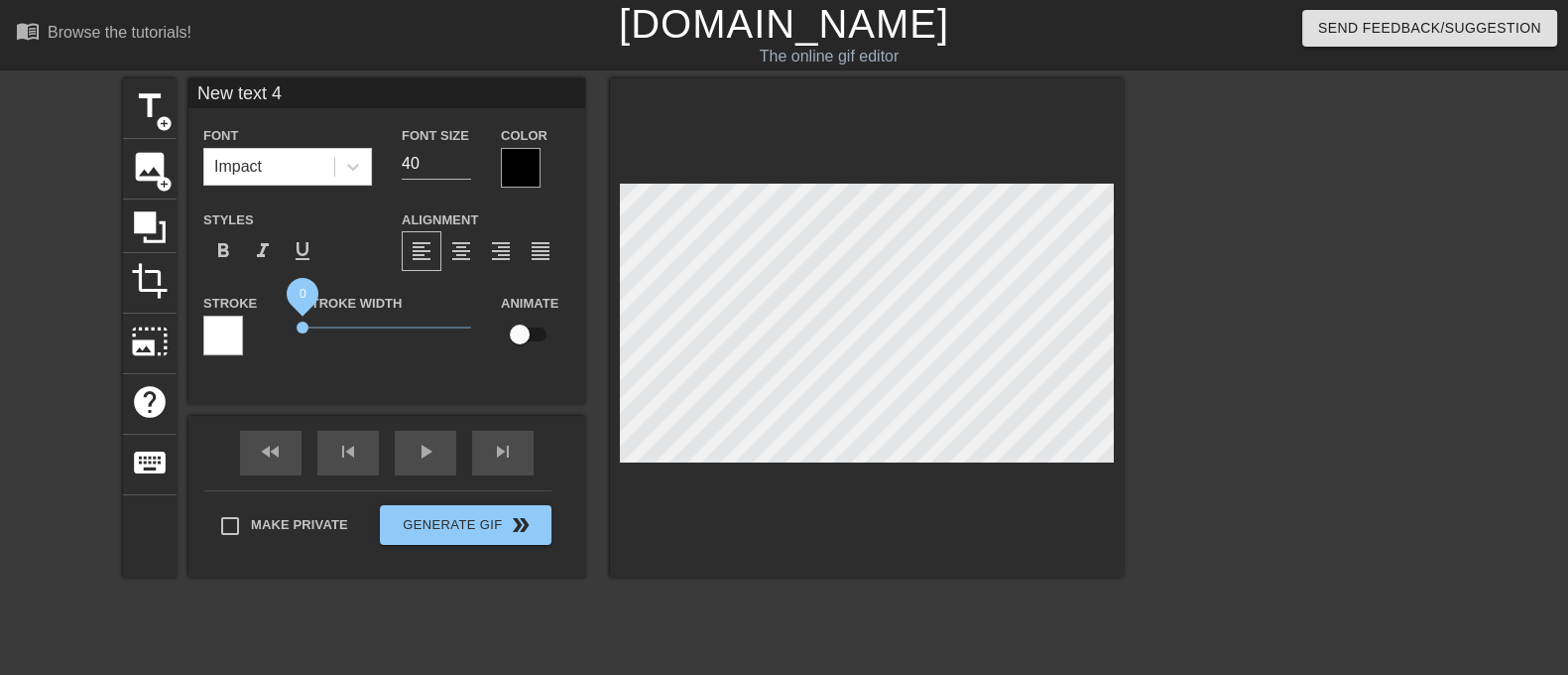
drag, startPoint x: 340, startPoint y: 324, endPoint x: 246, endPoint y: 315, distance: 94.4
click at [246, 315] on div "Stroke Stroke Width 0 Animate" at bounding box center [387, 332] width 397 height 82
click at [255, 172] on div "Impact" at bounding box center [238, 167] width 48 height 24
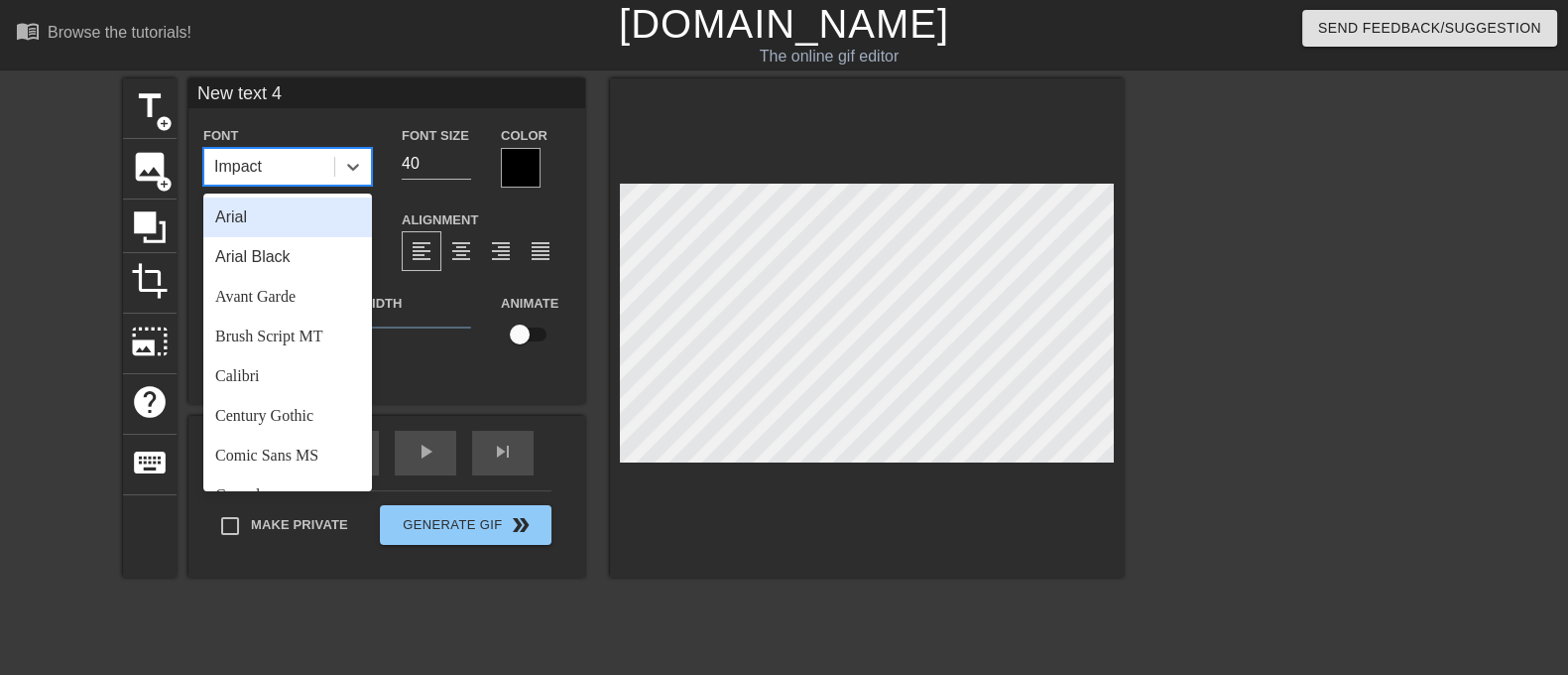
click at [383, 363] on div "Stroke Width 0" at bounding box center [387, 332] width 198 height 82
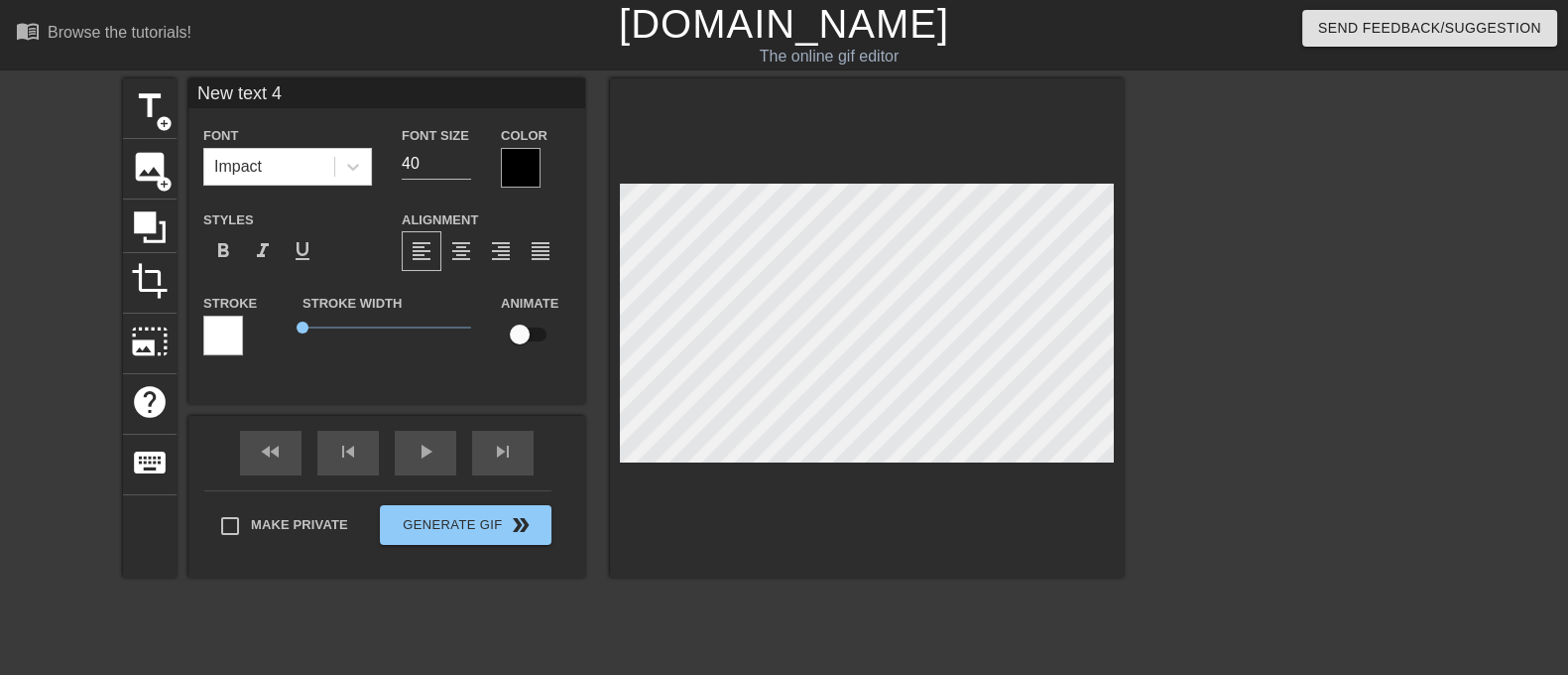
scroll to position [2, 5]
type input "B"
type textarea "B"
type input "s"
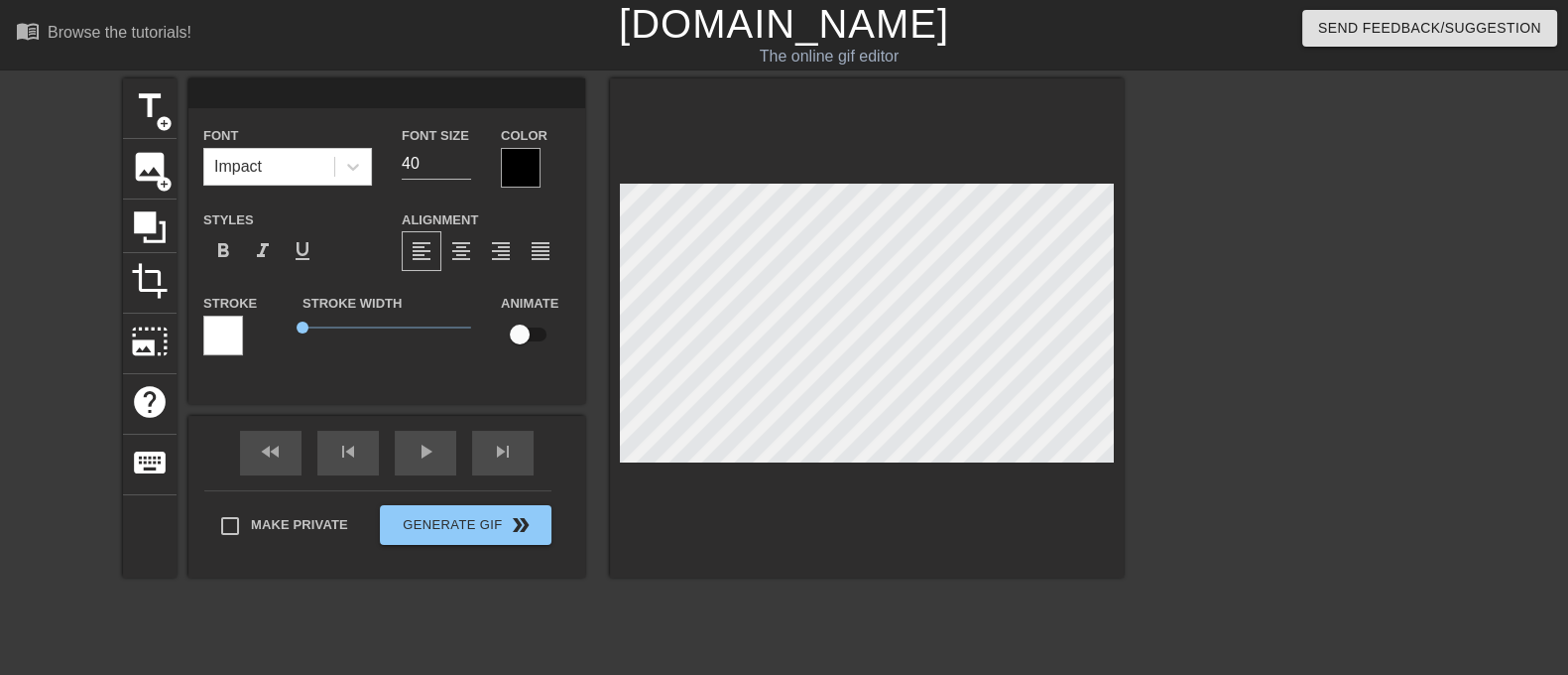
type textarea "s"
click at [337, 87] on input at bounding box center [387, 93] width 397 height 30
type input "W"
type input "Candy is a girl"
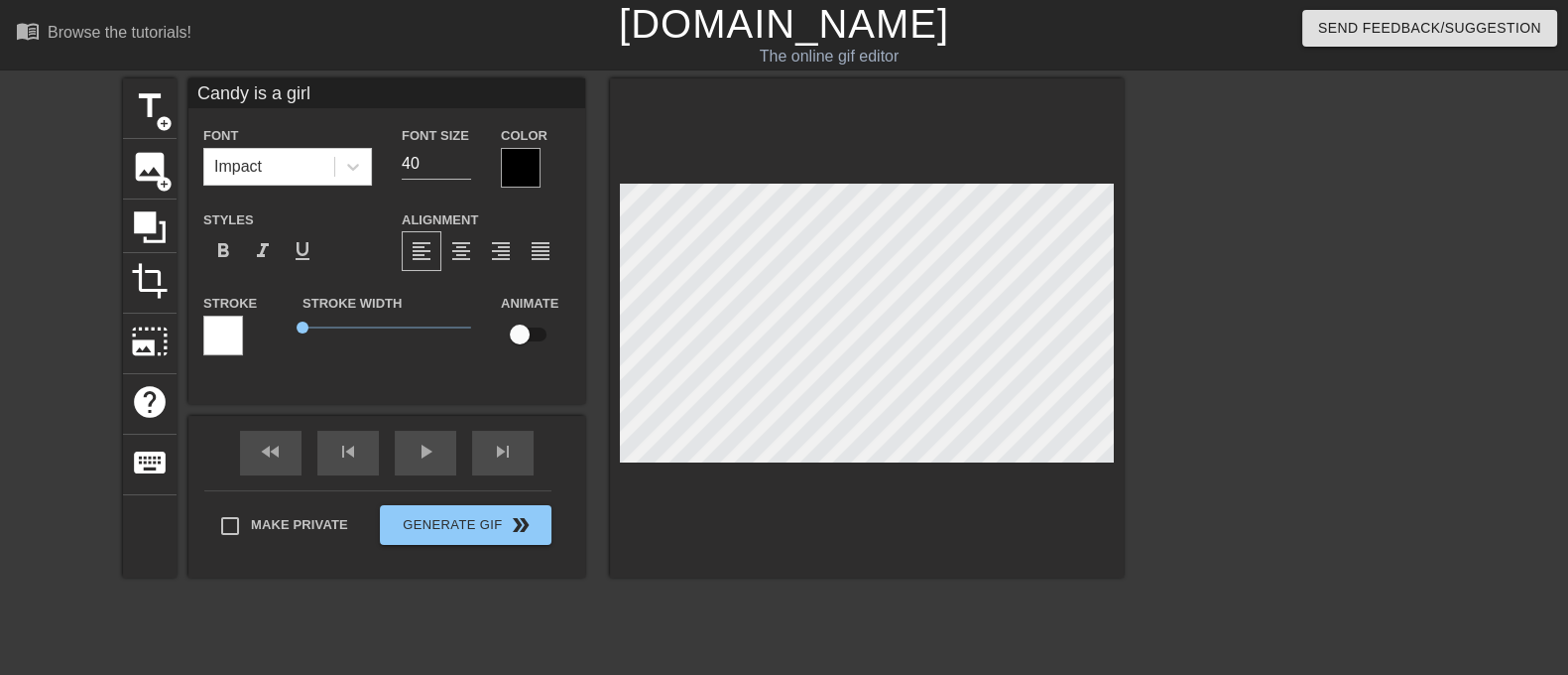
type input "New text 3"
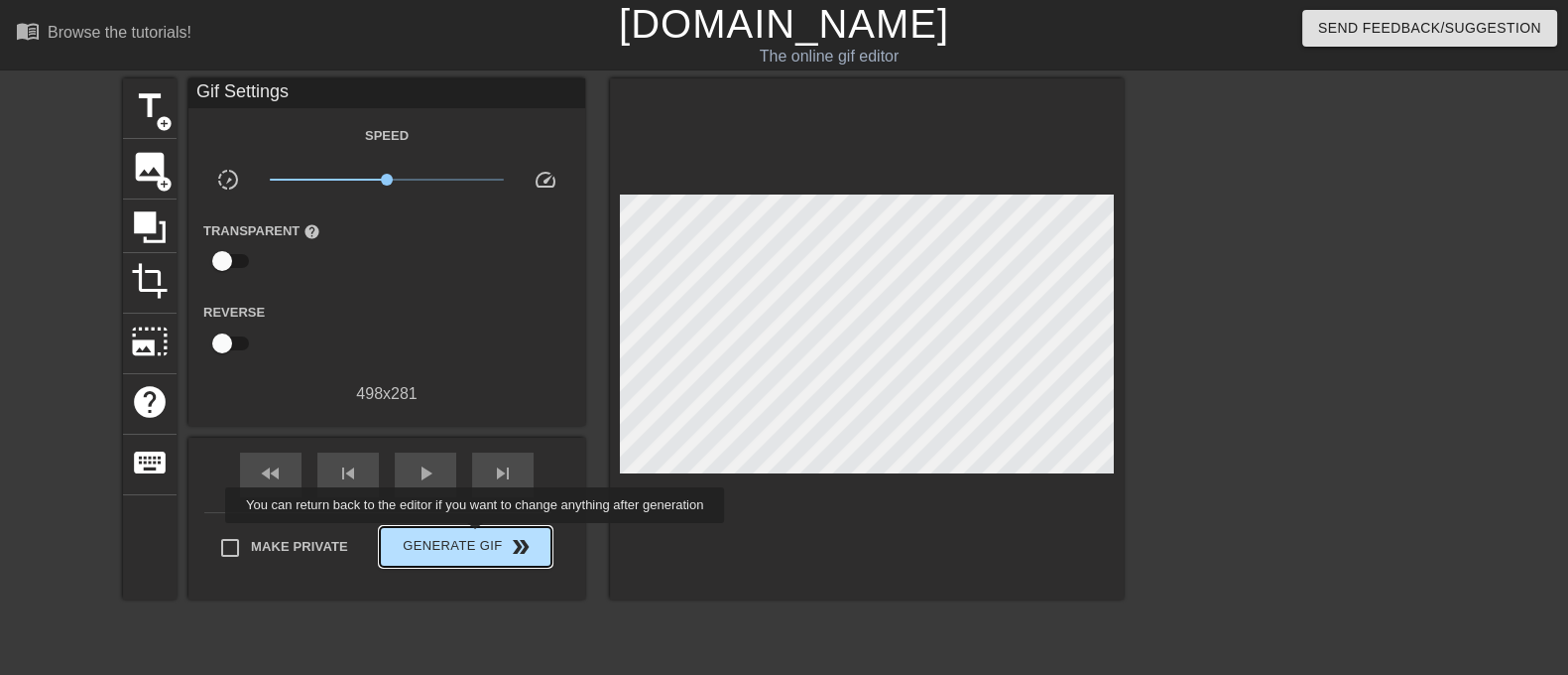
click at [477, 537] on span "Generate Gif double_arrow" at bounding box center [466, 547] width 156 height 24
